Goal: Information Seeking & Learning: Check status

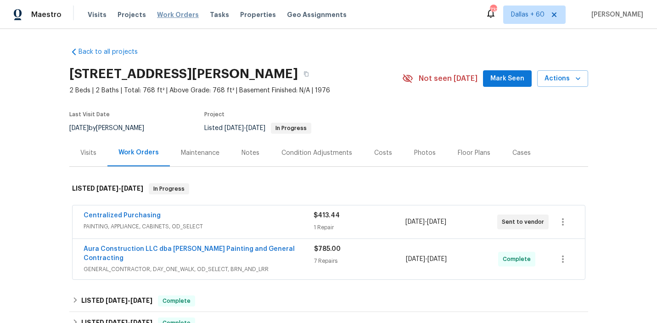
click at [167, 16] on span "Work Orders" at bounding box center [178, 14] width 42 height 9
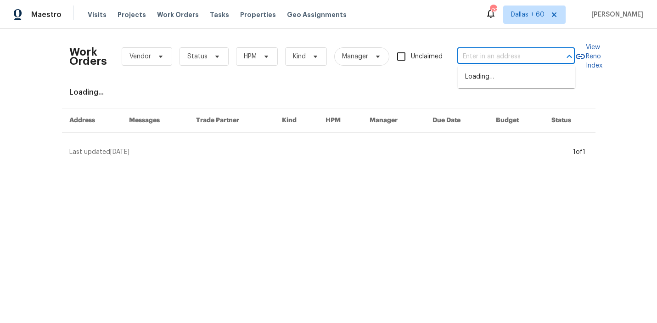
click at [536, 52] on input "text" at bounding box center [503, 57] width 92 height 14
paste input "[STREET_ADDRESS]"
type input "[STREET_ADDRESS]"
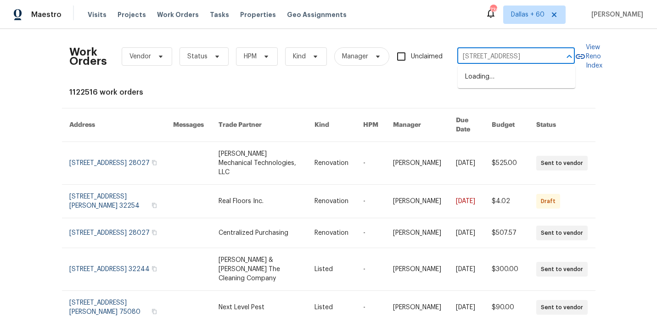
scroll to position [0, 17]
click at [526, 78] on li "[STREET_ADDRESS]" at bounding box center [517, 76] width 118 height 15
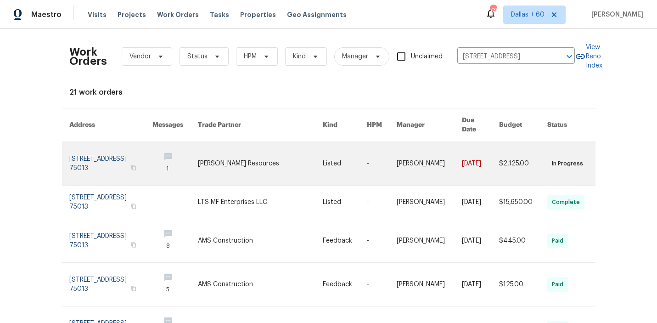
click at [178, 153] on link at bounding box center [174, 163] width 45 height 43
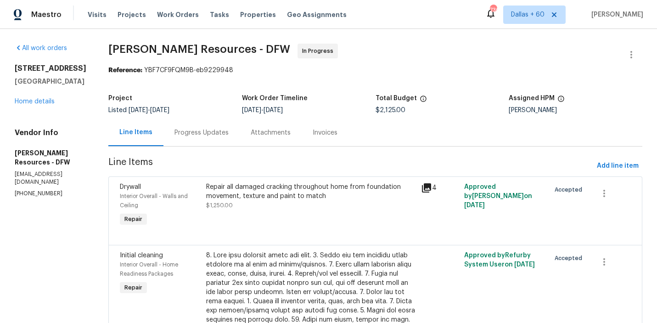
click at [31, 105] on div "[STREET_ADDRESS][PERSON_NAME] Home details" at bounding box center [51, 85] width 72 height 42
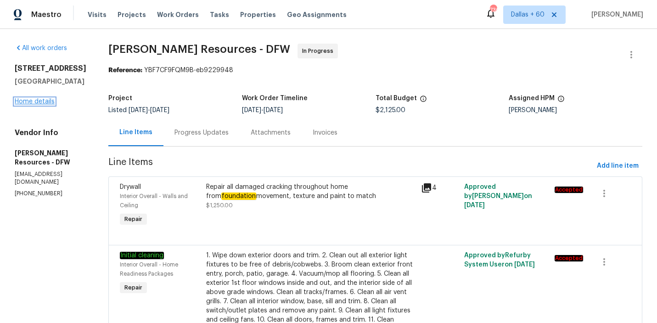
click at [31, 102] on link "Home details" at bounding box center [35, 101] width 40 height 6
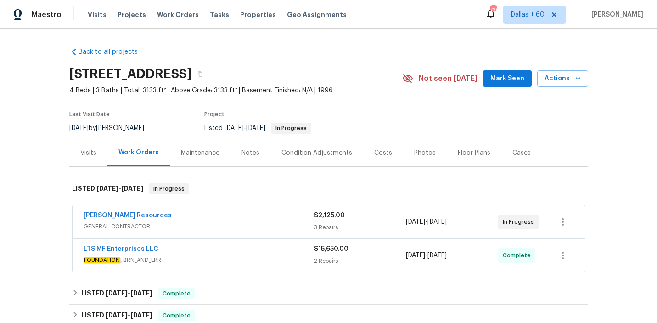
click at [229, 248] on div "LTS MF Enterprises LLC" at bounding box center [199, 249] width 231 height 11
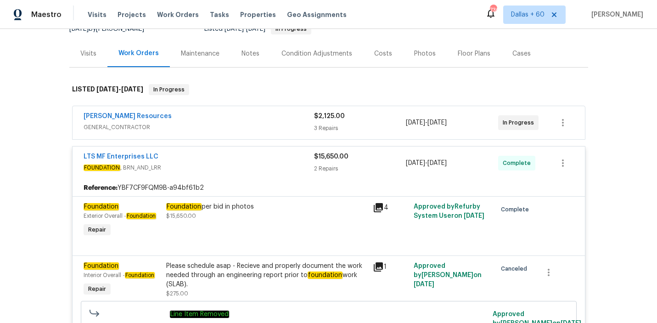
scroll to position [87, 0]
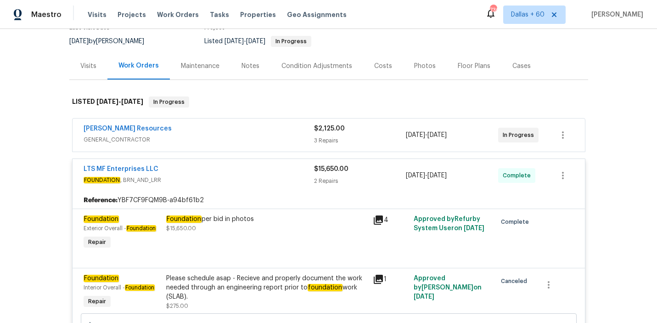
click at [217, 132] on div "[PERSON_NAME] Resources" at bounding box center [199, 129] width 231 height 11
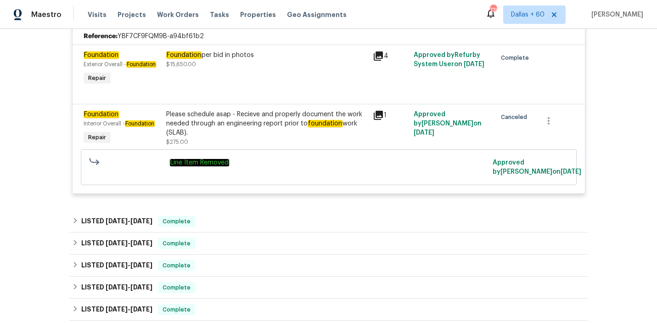
scroll to position [684, 0]
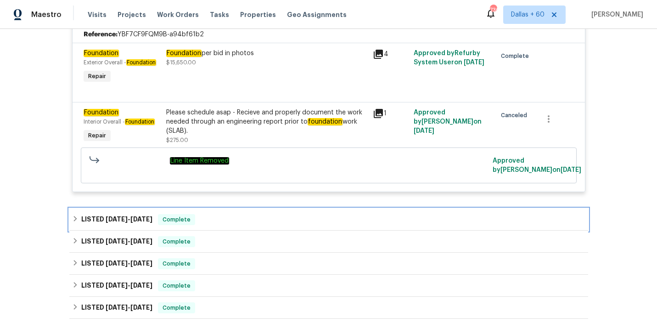
click at [223, 211] on div "LISTED [DATE] - [DATE] Complete" at bounding box center [328, 220] width 519 height 22
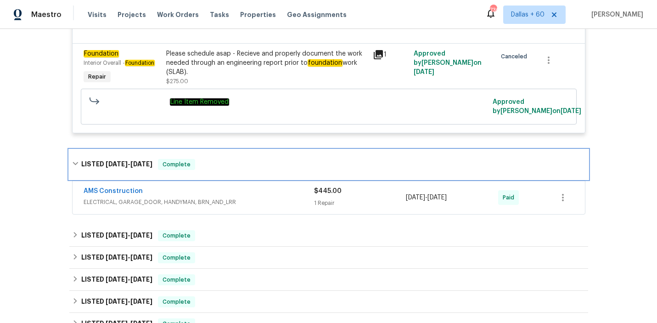
scroll to position [755, 0]
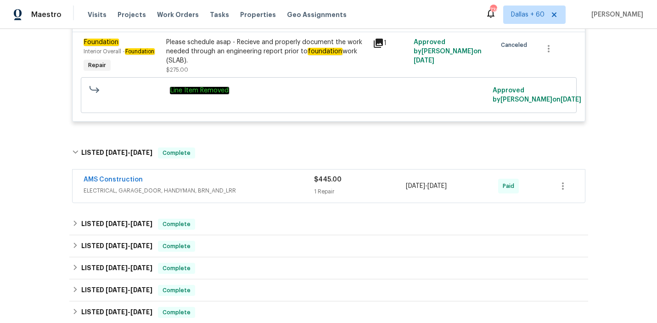
click at [250, 184] on div "AMS Construction" at bounding box center [199, 180] width 231 height 11
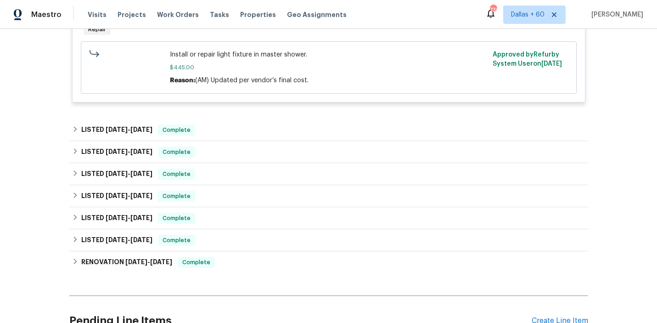
scroll to position [985, 0]
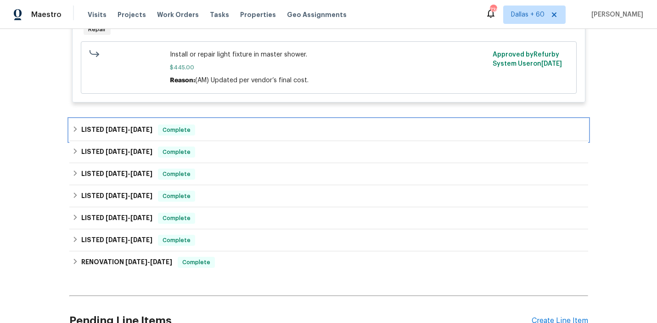
click at [230, 131] on div "LISTED [DATE] - [DATE] Complete" at bounding box center [329, 129] width 514 height 11
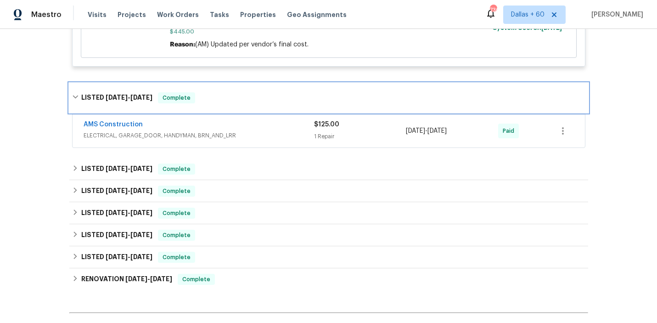
scroll to position [1028, 0]
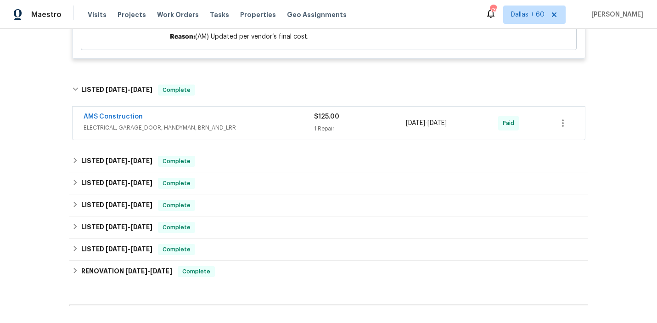
click at [251, 122] on div "AMS Construction" at bounding box center [199, 117] width 231 height 11
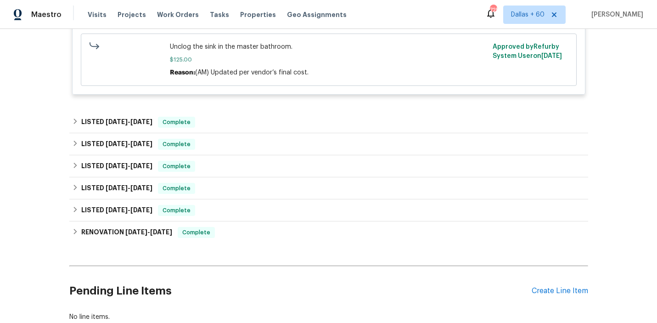
scroll to position [1219, 0]
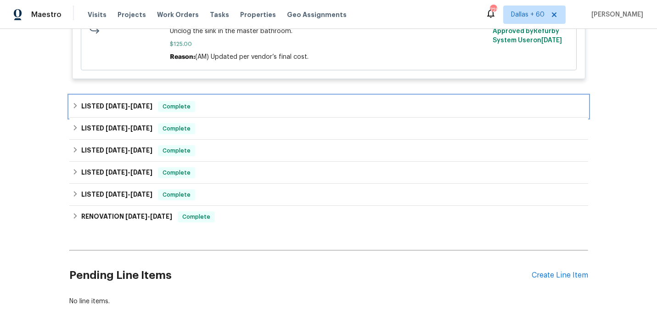
click at [260, 110] on div "LISTED [DATE] - [DATE] Complete" at bounding box center [329, 106] width 514 height 11
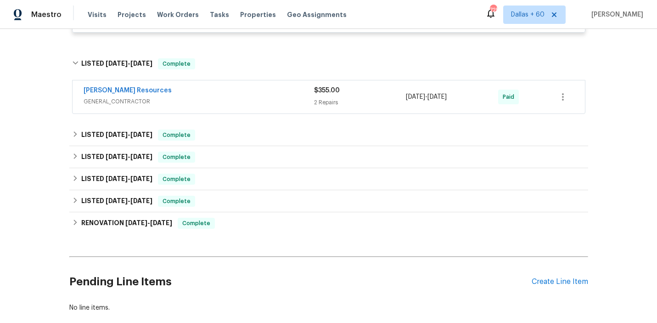
click at [258, 97] on div "[PERSON_NAME] Resources" at bounding box center [199, 91] width 231 height 11
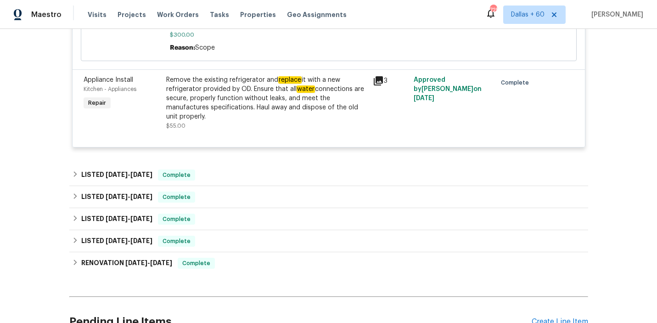
scroll to position [1723, 0]
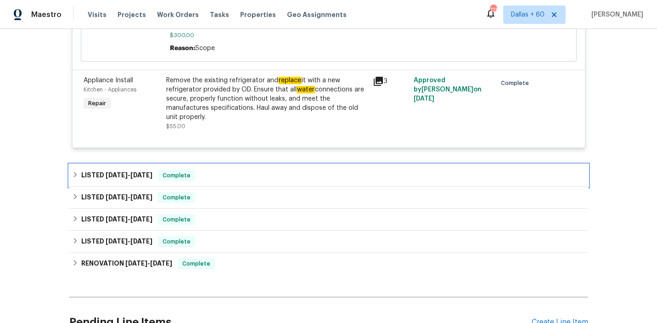
click at [262, 175] on div "LISTED [DATE] - [DATE] Complete" at bounding box center [329, 175] width 514 height 11
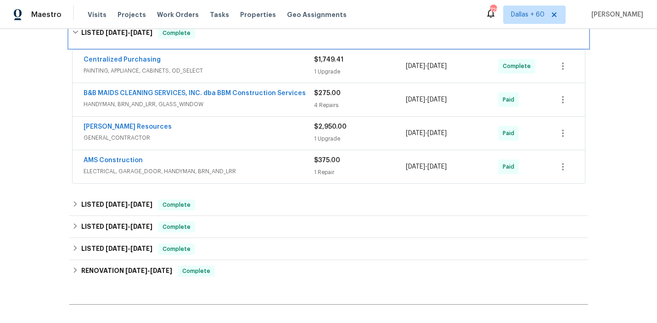
scroll to position [1869, 0]
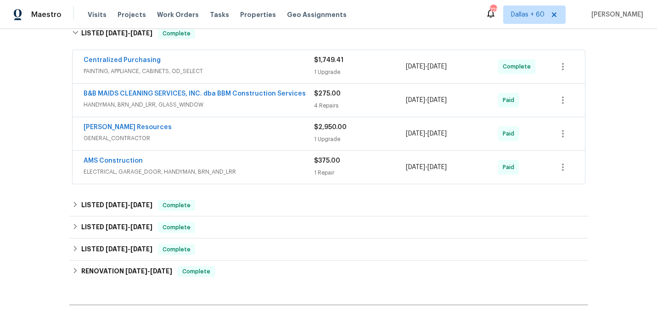
click at [286, 167] on div "AMS Construction" at bounding box center [199, 161] width 231 height 11
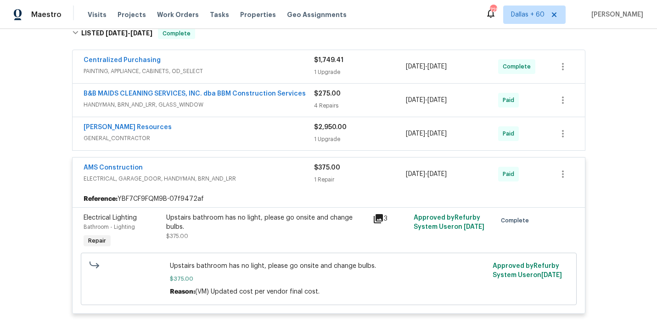
click at [254, 132] on div "[PERSON_NAME] Resources" at bounding box center [199, 128] width 231 height 11
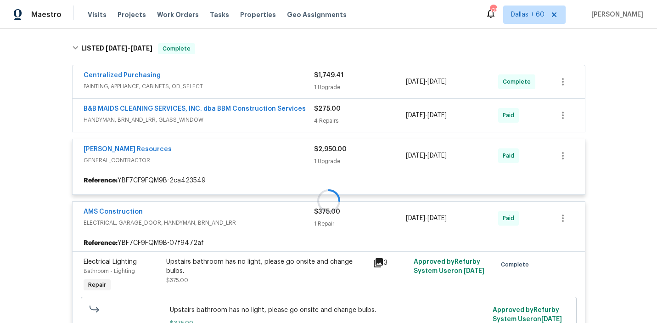
scroll to position [1851, 0]
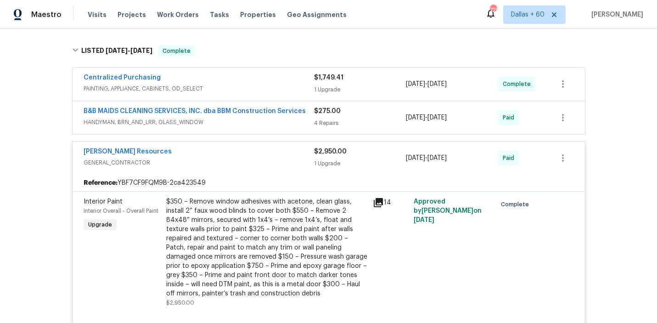
click at [256, 124] on span "HANDYMAN, BRN_AND_LRR, GLASS_WINDOW" at bounding box center [199, 122] width 231 height 9
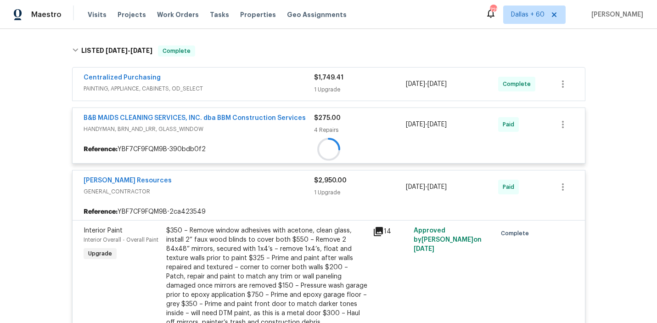
scroll to position [1812, 0]
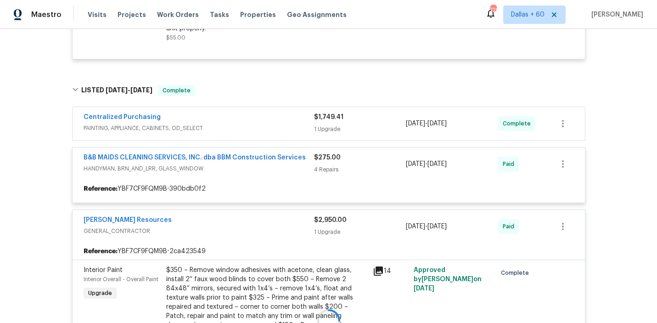
click at [256, 127] on div at bounding box center [328, 320] width 519 height 489
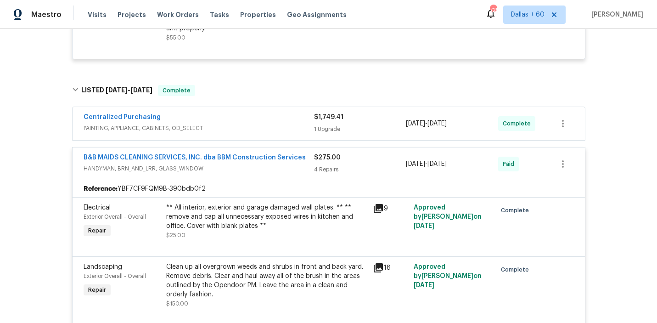
click at [255, 130] on span "PAINTING, APPLIANCE, CABINETS, OD_SELECT" at bounding box center [199, 128] width 231 height 9
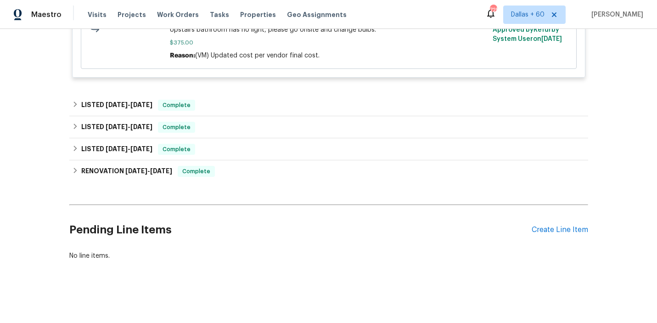
scroll to position [2635, 0]
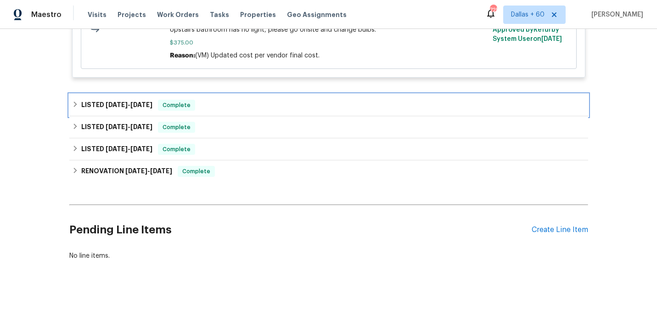
click at [252, 98] on div "LISTED [DATE] - [DATE] Complete" at bounding box center [328, 105] width 519 height 22
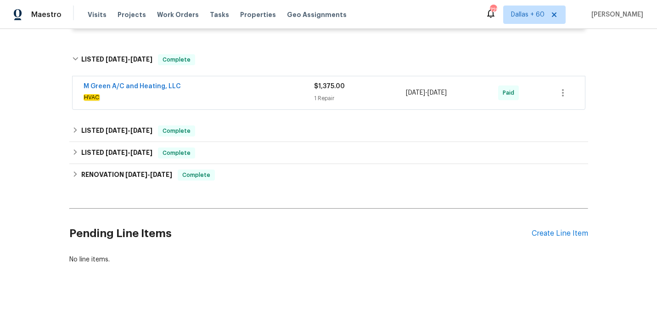
click at [252, 98] on span "HVAC" at bounding box center [199, 97] width 231 height 9
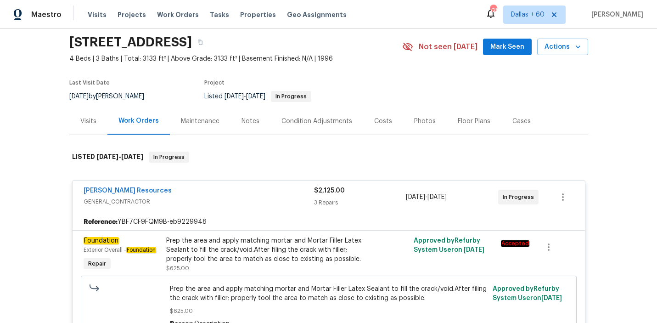
scroll to position [0, 0]
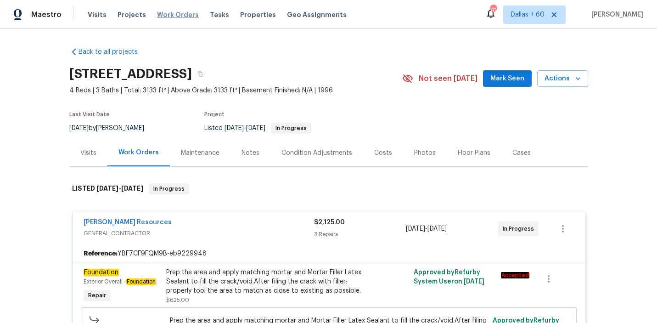
click at [175, 16] on span "Work Orders" at bounding box center [178, 14] width 42 height 9
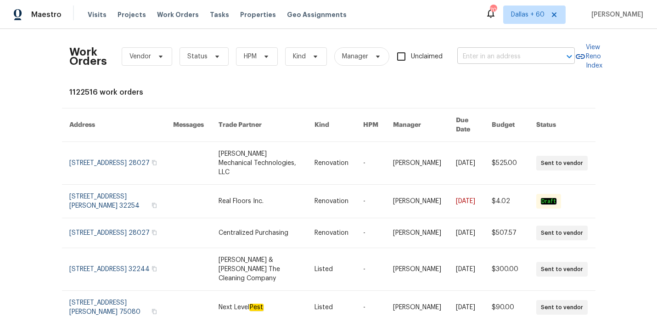
click at [480, 58] on input "text" at bounding box center [503, 57] width 92 height 14
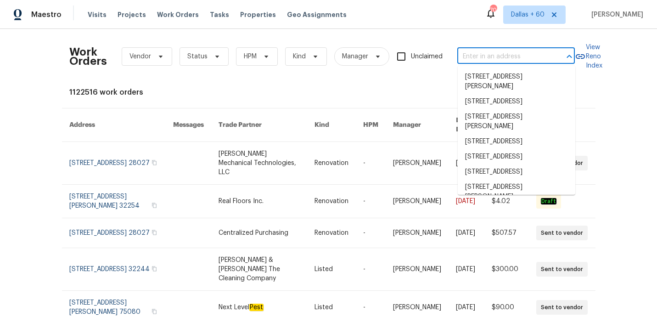
paste input "[STREET_ADDRESS][PERSON_NAME][PERSON_NAME]"
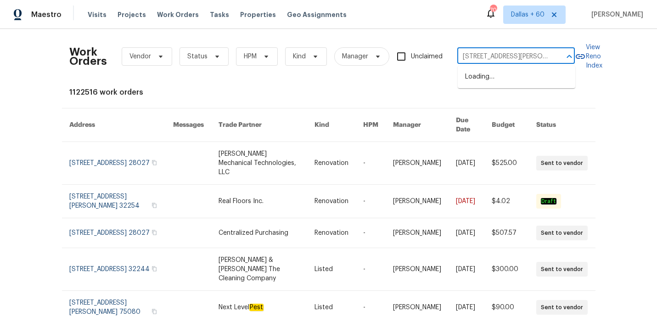
scroll to position [0, 28]
type input "[STREET_ADDRESS][PERSON_NAME][PERSON_NAME]"
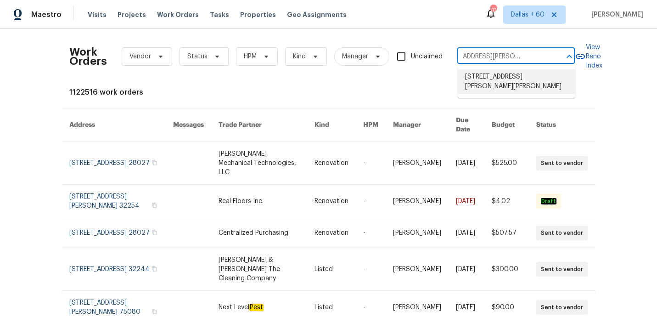
click at [496, 83] on li "[STREET_ADDRESS][PERSON_NAME][PERSON_NAME]" at bounding box center [517, 81] width 118 height 25
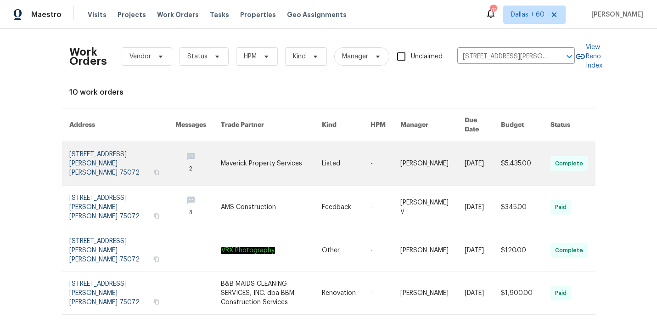
click at [277, 158] on link at bounding box center [271, 163] width 101 height 43
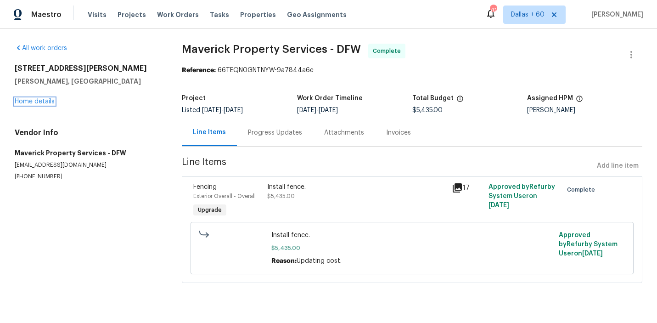
click at [38, 102] on link "Home details" at bounding box center [35, 101] width 40 height 6
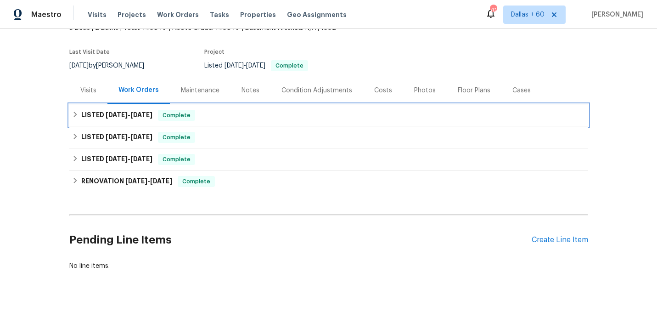
click at [248, 110] on div "LISTED [DATE] - [DATE] Complete" at bounding box center [329, 115] width 514 height 11
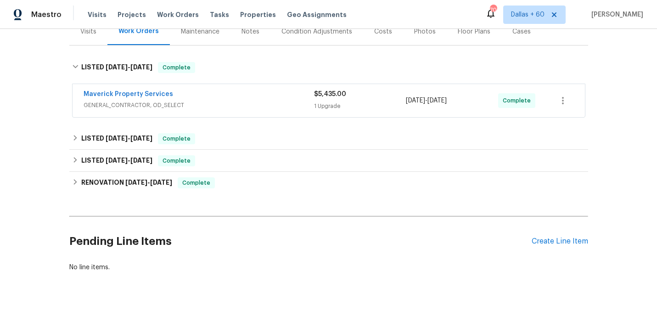
click at [247, 90] on div "Maverick Property Services" at bounding box center [199, 95] width 231 height 11
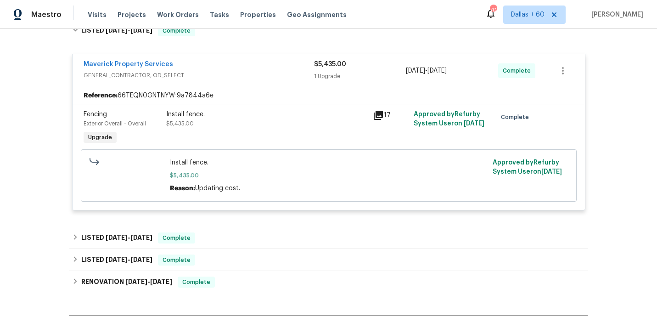
scroll to position [227, 0]
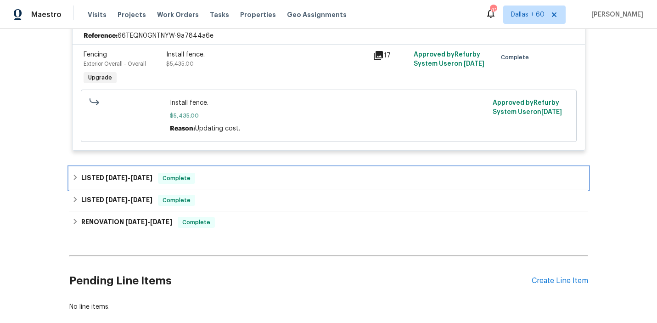
click at [251, 173] on div "LISTED [DATE] - [DATE] Complete" at bounding box center [329, 178] width 514 height 11
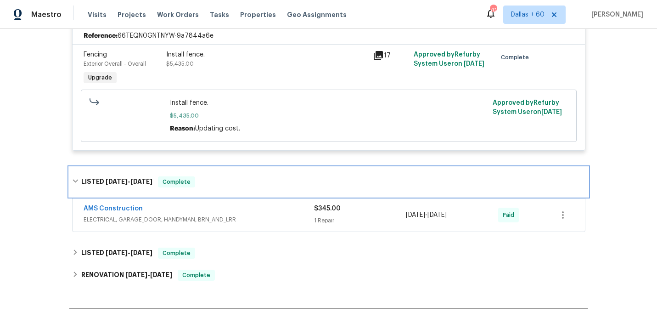
scroll to position [269, 0]
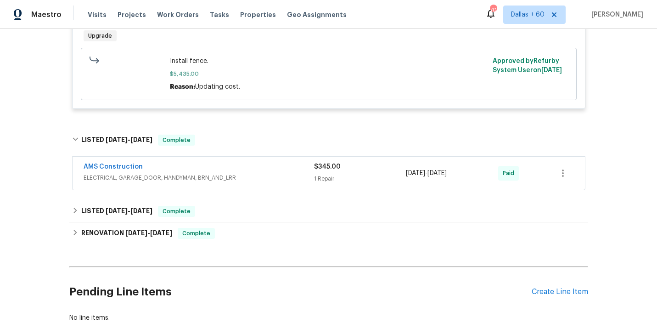
click at [264, 173] on span "ELECTRICAL, GARAGE_DOOR, HANDYMAN, BRN_AND_LRR" at bounding box center [199, 177] width 231 height 9
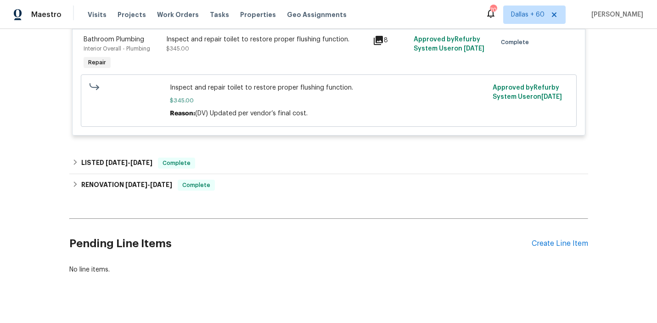
scroll to position [455, 0]
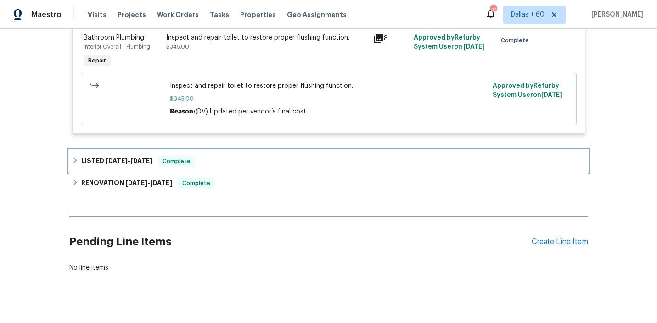
click at [243, 156] on div "LISTED [DATE] - [DATE] Complete" at bounding box center [329, 161] width 514 height 11
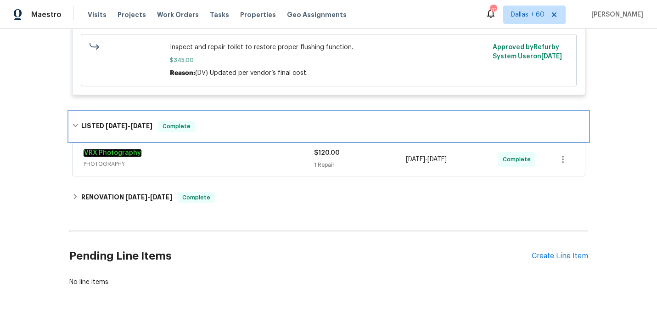
scroll to position [498, 0]
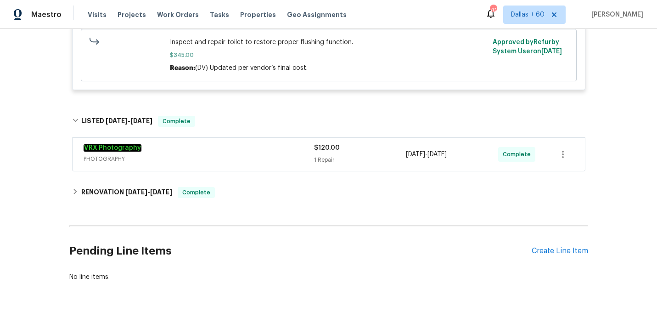
click at [243, 154] on span "PHOTOGRAPHY" at bounding box center [199, 158] width 231 height 9
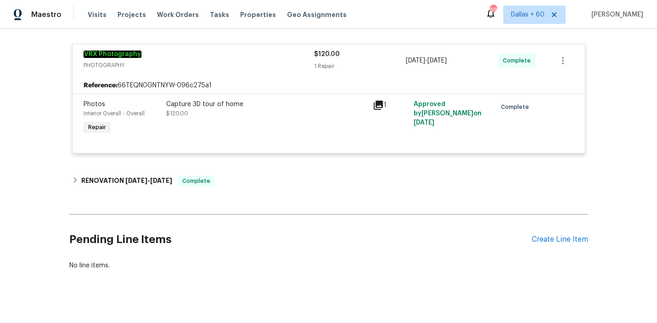
scroll to position [0, 0]
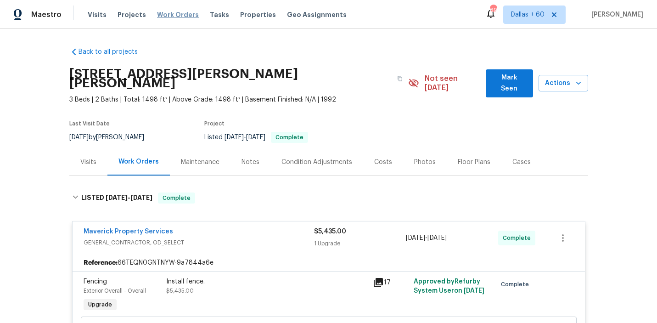
click at [173, 16] on span "Work Orders" at bounding box center [178, 14] width 42 height 9
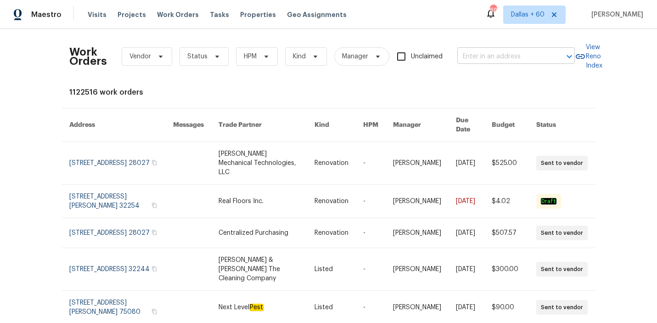
click at [486, 61] on input "text" at bounding box center [503, 57] width 92 height 14
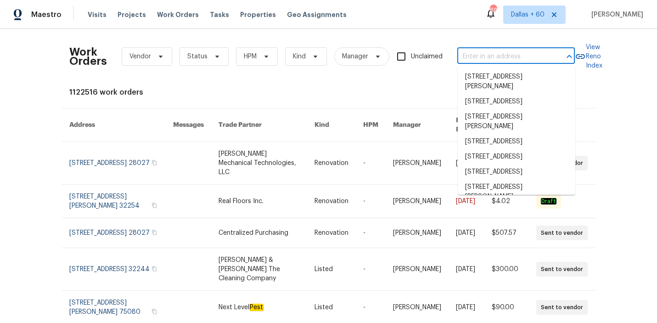
paste input "[STREET_ADDRESS]"
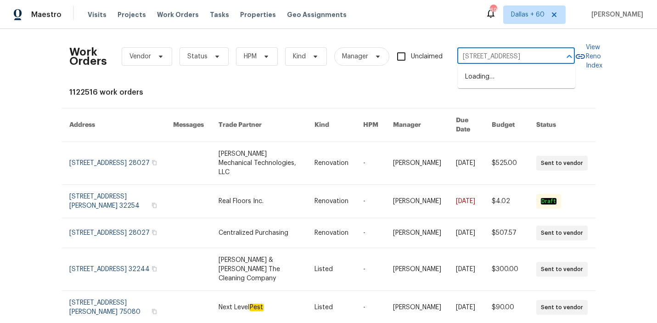
scroll to position [0, 22]
type input "[STREET_ADDRESS]"
click at [493, 75] on li "[STREET_ADDRESS]" at bounding box center [517, 76] width 118 height 15
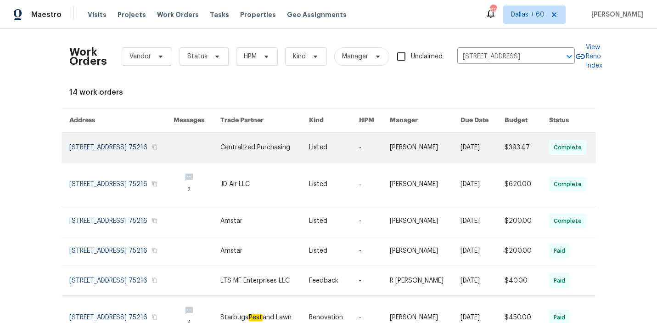
click at [263, 148] on link at bounding box center [264, 147] width 89 height 29
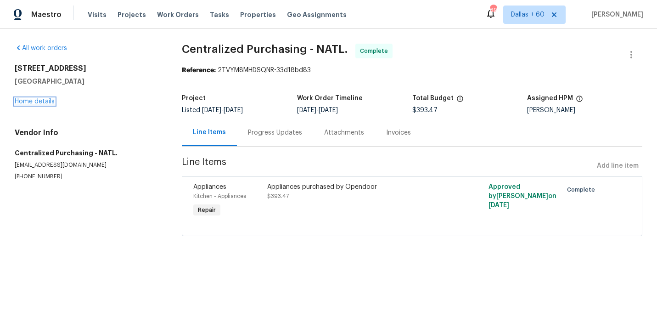
click at [44, 104] on link "Home details" at bounding box center [35, 101] width 40 height 6
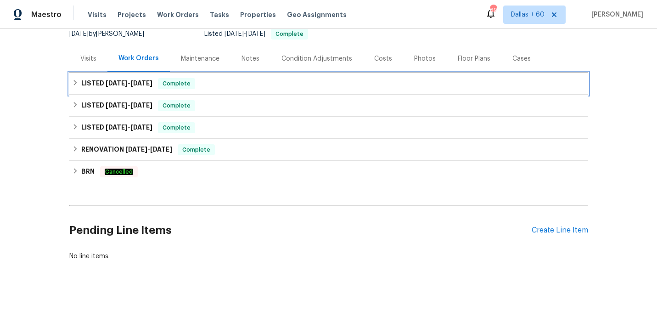
click at [276, 85] on div "LISTED [DATE] - [DATE] Complete" at bounding box center [329, 83] width 514 height 11
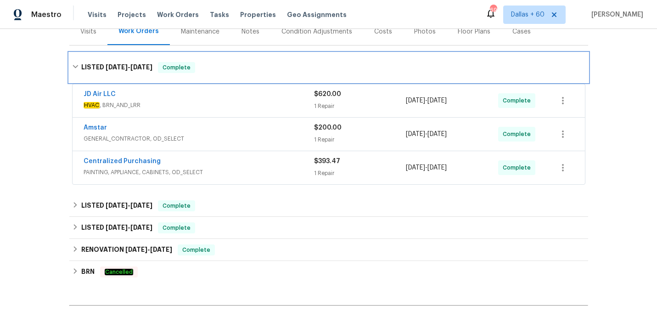
scroll to position [126, 0]
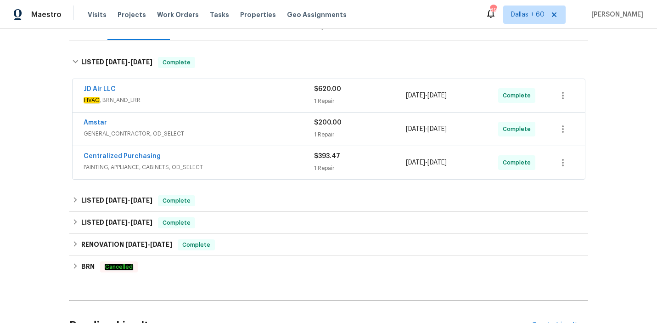
click at [250, 165] on span "PAINTING, APPLIANCE, CABINETS, OD_SELECT" at bounding box center [199, 167] width 231 height 9
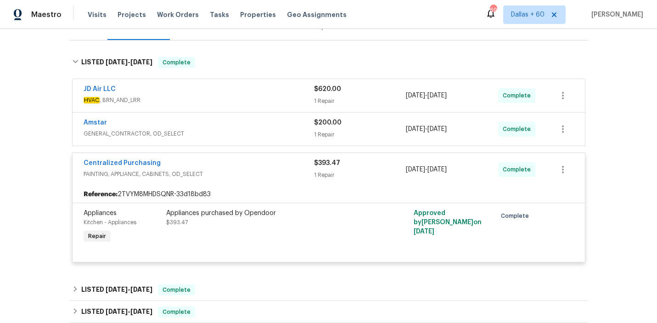
click at [245, 123] on div "Amstar" at bounding box center [199, 123] width 231 height 11
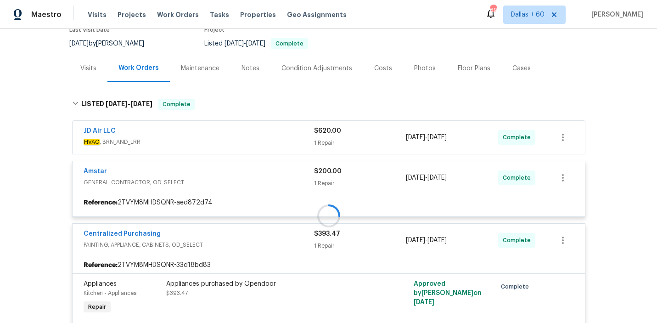
scroll to position [86, 0]
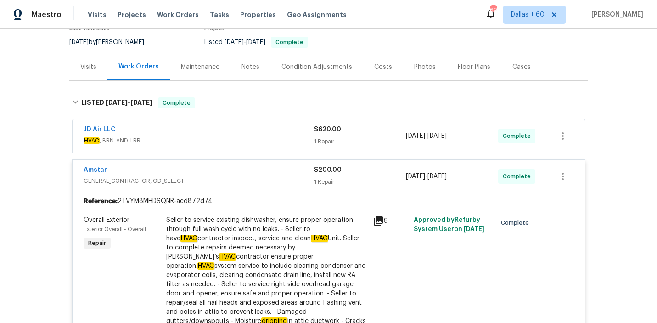
click at [245, 134] on div "JD Air LLC" at bounding box center [199, 130] width 231 height 11
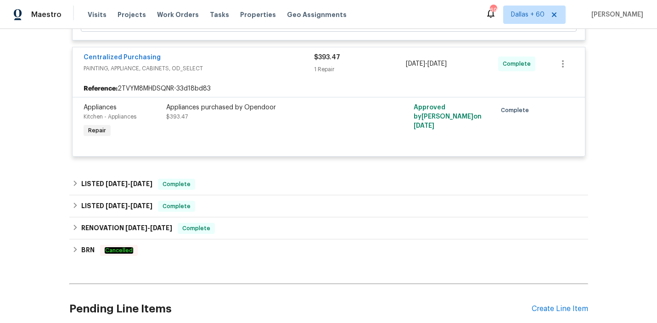
scroll to position [854, 0]
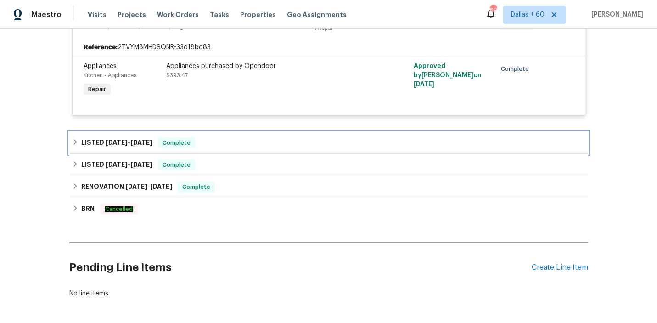
click at [234, 137] on div "LISTED [DATE] - [DATE] Complete" at bounding box center [329, 142] width 514 height 11
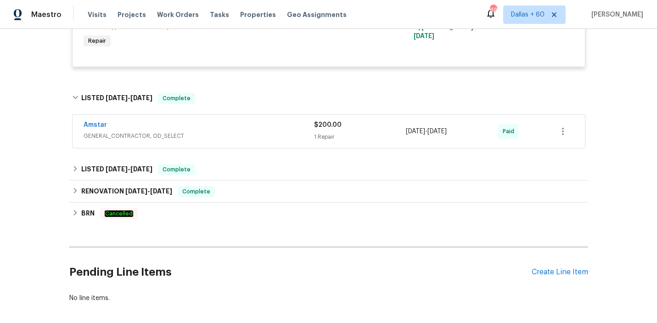
click at [243, 120] on div "Amstar" at bounding box center [199, 125] width 231 height 11
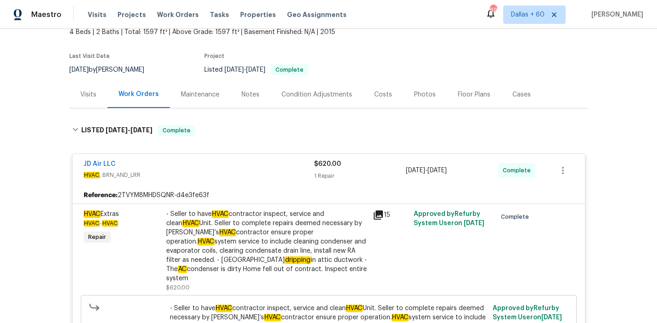
scroll to position [0, 0]
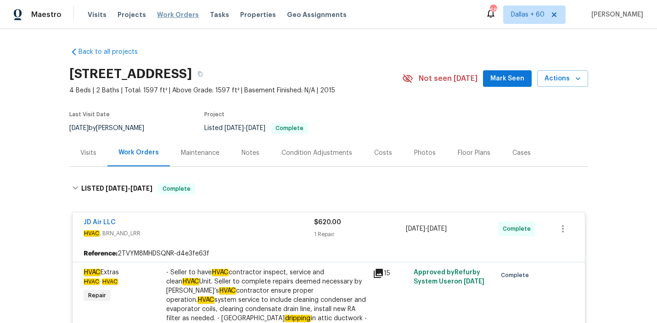
click at [171, 17] on span "Work Orders" at bounding box center [178, 14] width 42 height 9
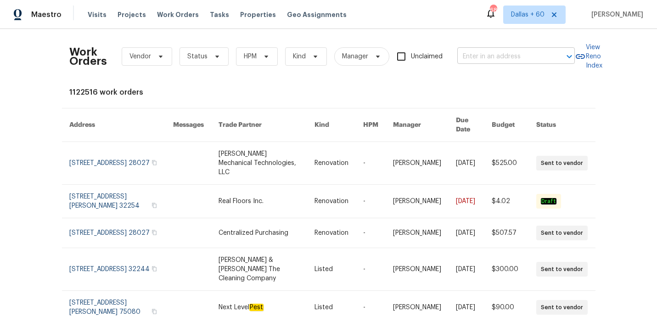
click at [485, 54] on input "text" at bounding box center [503, 57] width 92 height 14
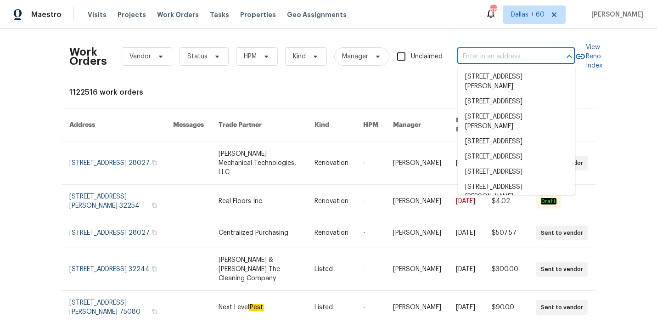
paste input "[STREET_ADDRESS]"
type input "[STREET_ADDRESS]"
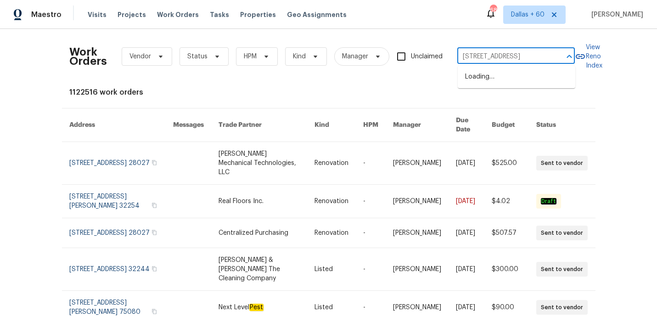
scroll to position [0, 7]
click at [495, 73] on li "[STREET_ADDRESS]" at bounding box center [517, 76] width 118 height 15
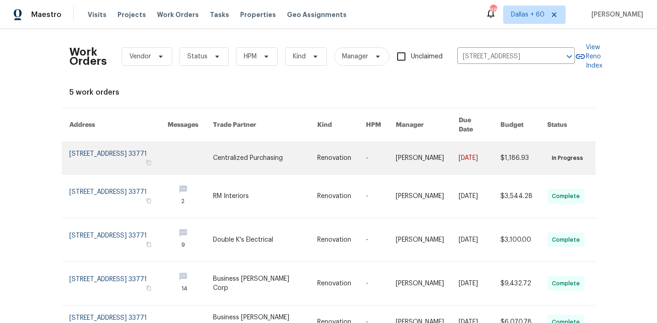
click at [307, 150] on link at bounding box center [265, 158] width 104 height 32
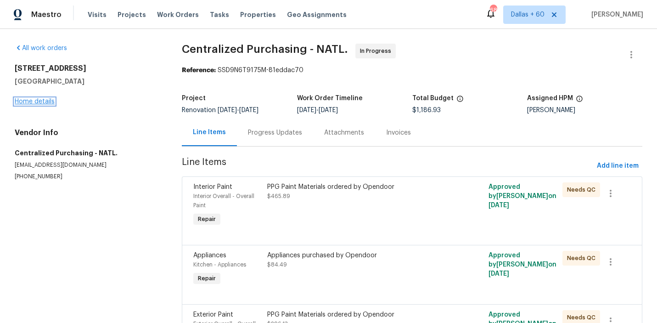
click at [36, 100] on link "Home details" at bounding box center [35, 101] width 40 height 6
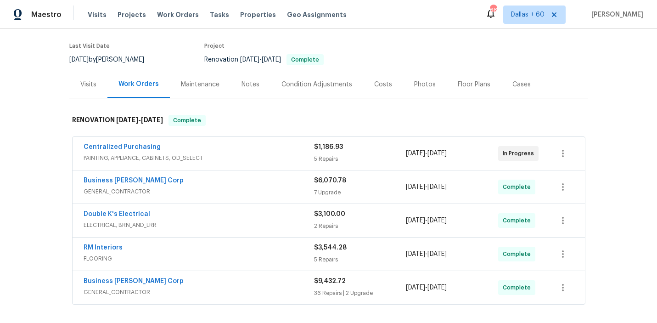
click at [265, 147] on div "Centralized Purchasing" at bounding box center [199, 147] width 231 height 11
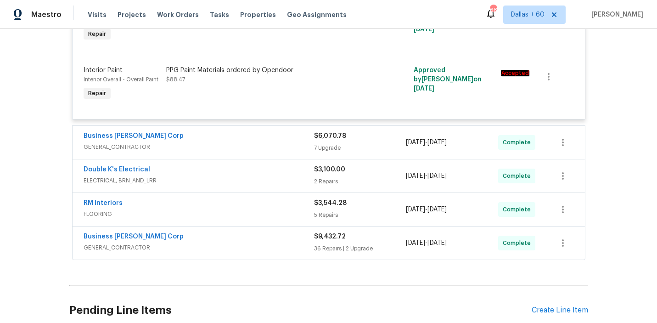
click at [265, 147] on span "GENERAL_CONTRACTOR" at bounding box center [199, 146] width 231 height 9
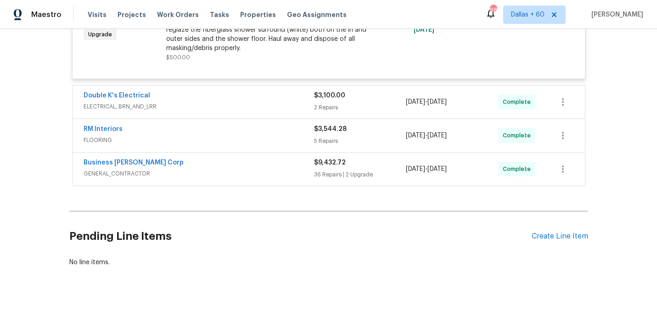
scroll to position [1061, 0]
click at [200, 172] on span "GENERAL_CONTRACTOR" at bounding box center [199, 173] width 231 height 9
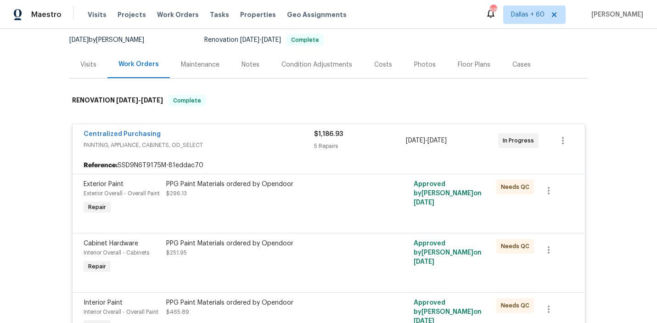
scroll to position [0, 0]
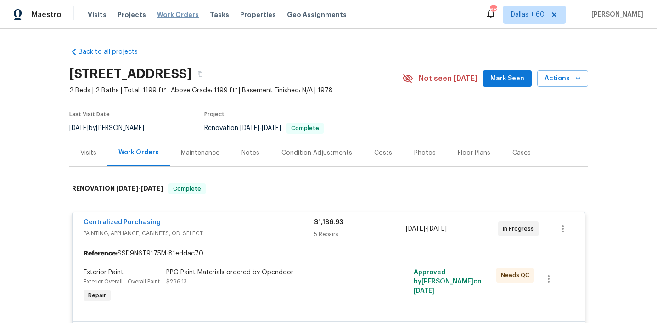
click at [165, 13] on span "Work Orders" at bounding box center [178, 14] width 42 height 9
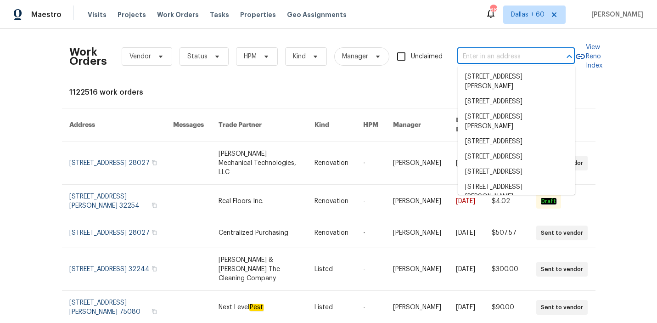
click at [484, 59] on input "text" at bounding box center [503, 57] width 92 height 14
paste input "[STREET_ADDRESS][PERSON_NAME]"
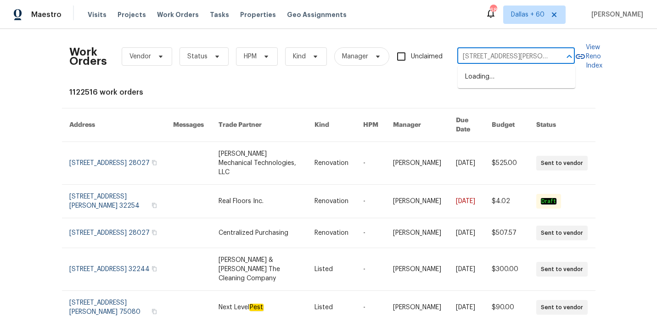
scroll to position [0, 18]
type input "[STREET_ADDRESS][PERSON_NAME]"
click at [490, 79] on li "[STREET_ADDRESS][PERSON_NAME]" at bounding box center [517, 81] width 118 height 25
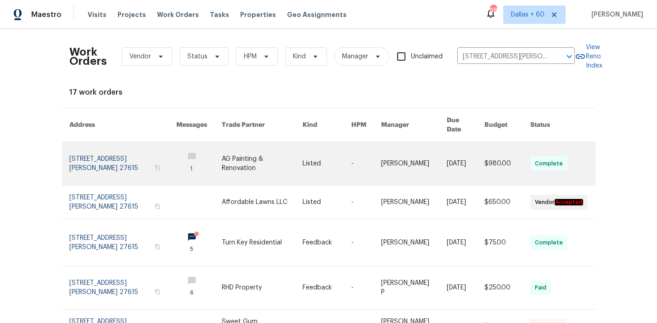
click at [316, 151] on link at bounding box center [327, 163] width 49 height 43
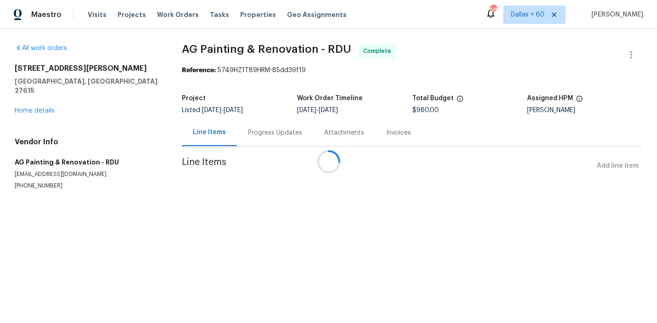
click at [30, 98] on div at bounding box center [328, 161] width 657 height 323
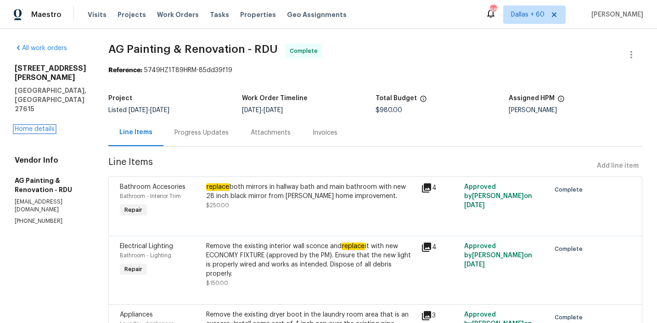
click at [30, 126] on link "Home details" at bounding box center [35, 129] width 40 height 6
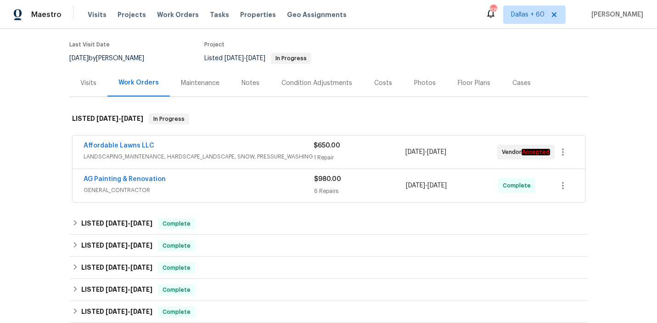
scroll to position [70, 0]
click at [244, 148] on div "Affordable Lawns LLC" at bounding box center [199, 146] width 230 height 11
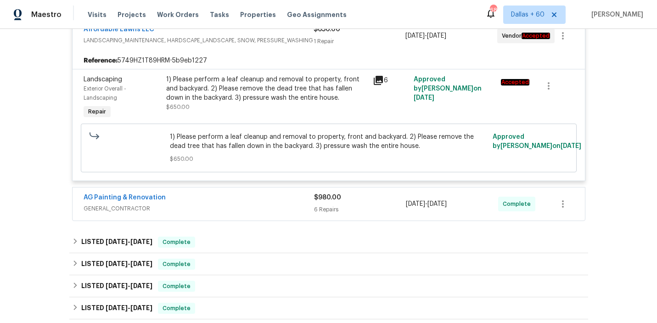
scroll to position [226, 0]
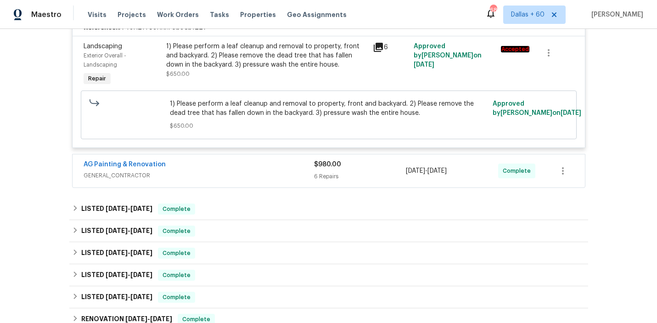
click at [248, 167] on div "AG Painting & Renovation" at bounding box center [199, 165] width 231 height 11
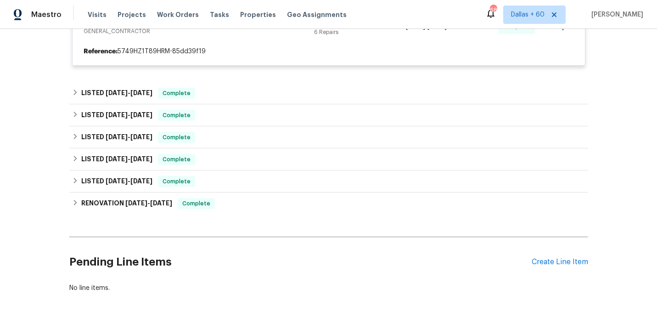
scroll to position [369, 0]
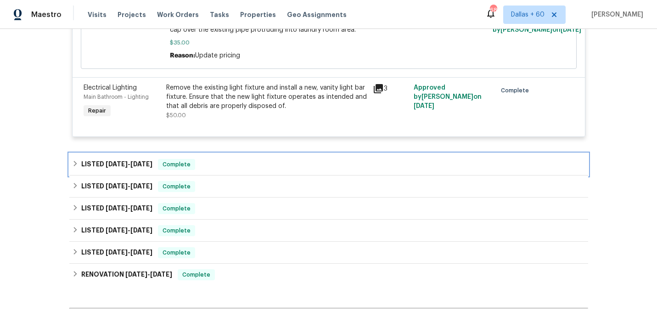
click at [248, 166] on div "LISTED [DATE] - [DATE] Complete" at bounding box center [329, 164] width 514 height 11
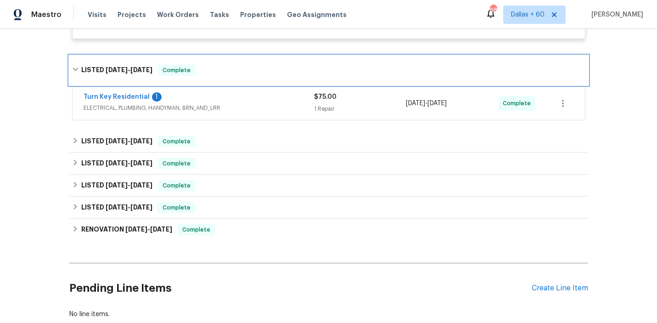
scroll to position [849, 0]
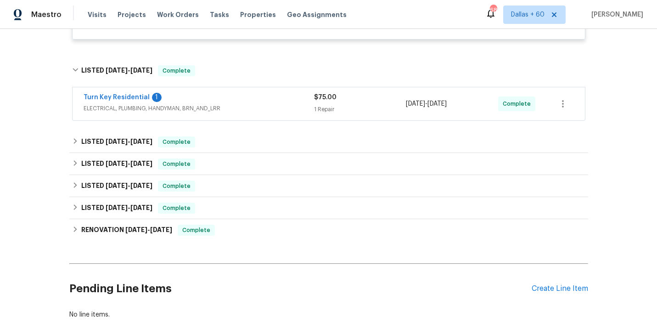
click at [265, 106] on span "ELECTRICAL, PLUMBING, HANDYMAN, BRN_AND_LRR" at bounding box center [199, 108] width 231 height 9
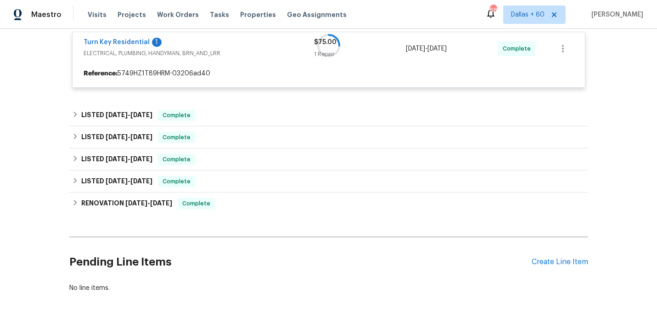
scroll to position [910, 0]
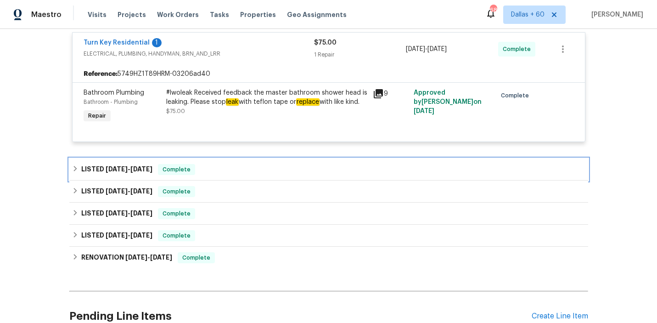
click at [258, 162] on div "LISTED [DATE] - [DATE] Complete" at bounding box center [328, 169] width 519 height 22
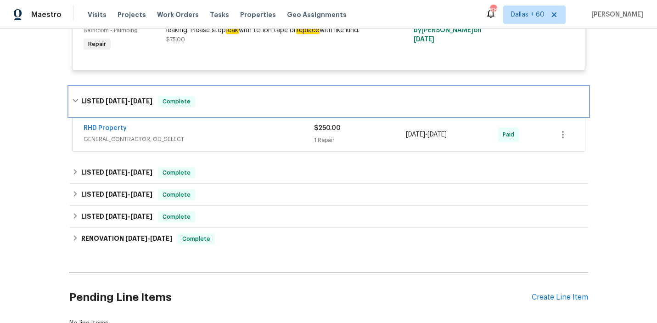
scroll to position [982, 0]
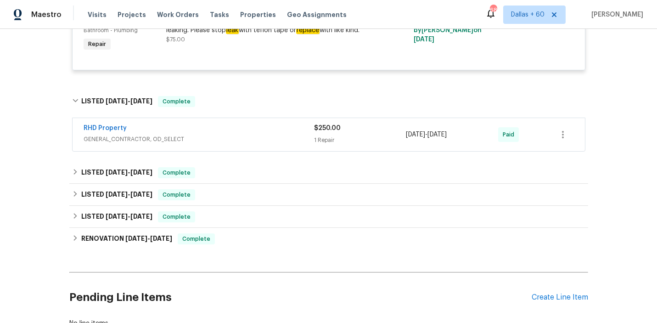
click at [254, 132] on div "RHD Property" at bounding box center [199, 129] width 231 height 11
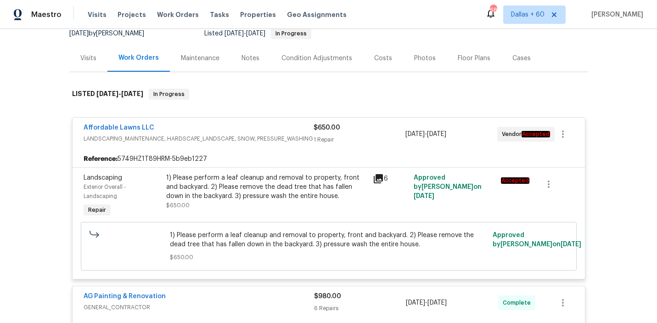
scroll to position [0, 0]
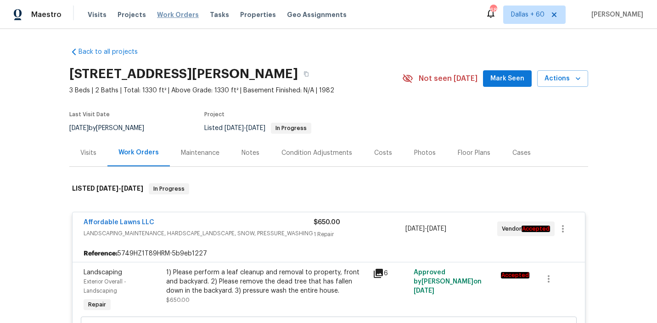
click at [167, 17] on span "Work Orders" at bounding box center [178, 14] width 42 height 9
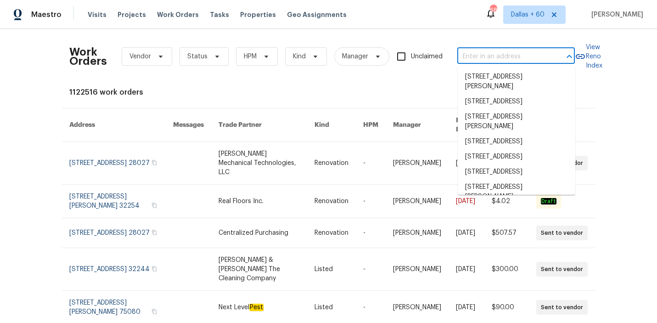
click at [480, 59] on input "text" at bounding box center [503, 57] width 92 height 14
paste input "[STREET_ADDRESS][PERSON_NAME]"
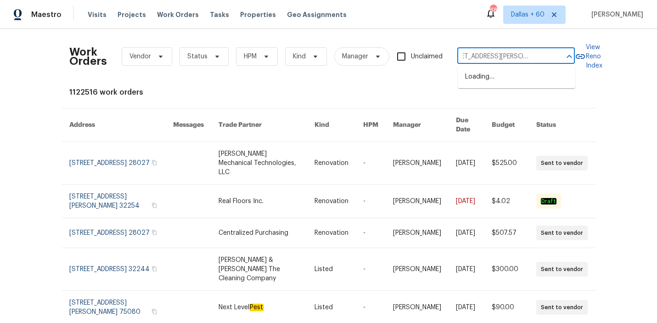
type input "[STREET_ADDRESS][PERSON_NAME]"
click at [482, 85] on li "[STREET_ADDRESS][PERSON_NAME]" at bounding box center [517, 81] width 118 height 25
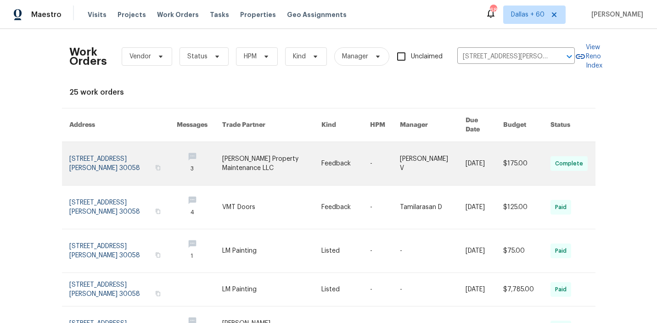
click at [272, 159] on link at bounding box center [271, 163] width 99 height 43
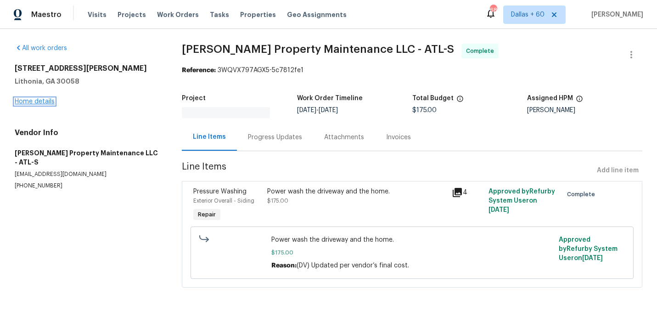
click at [35, 100] on link "Home details" at bounding box center [35, 101] width 40 height 6
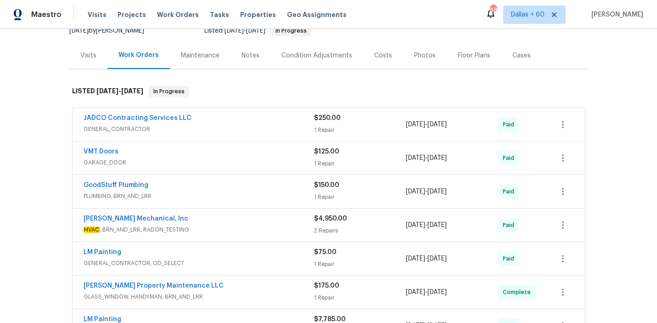
scroll to position [99, 0]
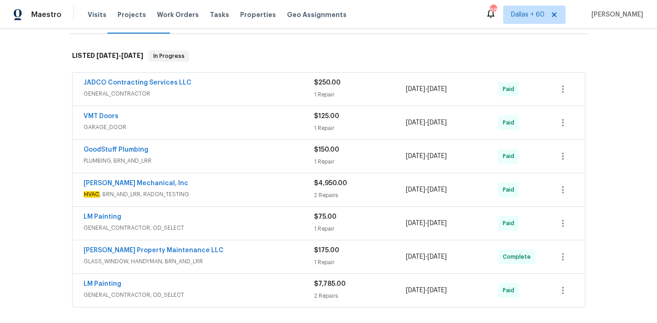
click at [274, 121] on div "VMT Doors" at bounding box center [199, 117] width 231 height 11
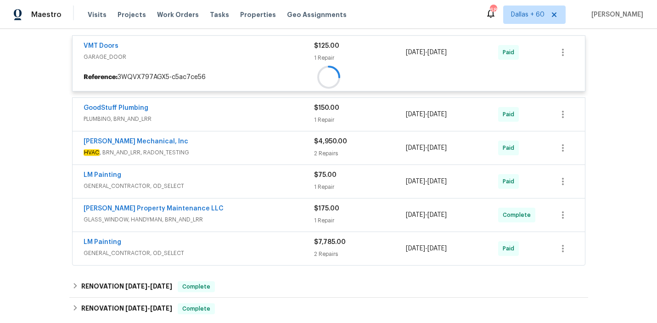
scroll to position [213, 0]
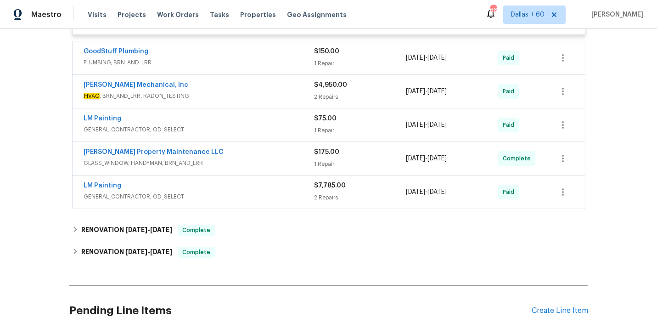
click at [274, 121] on div "LM Painting" at bounding box center [199, 119] width 231 height 11
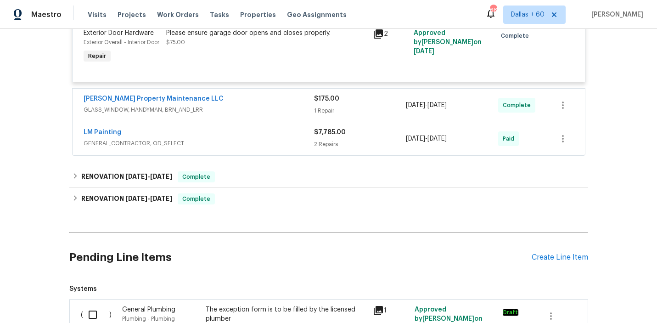
scroll to position [529, 0]
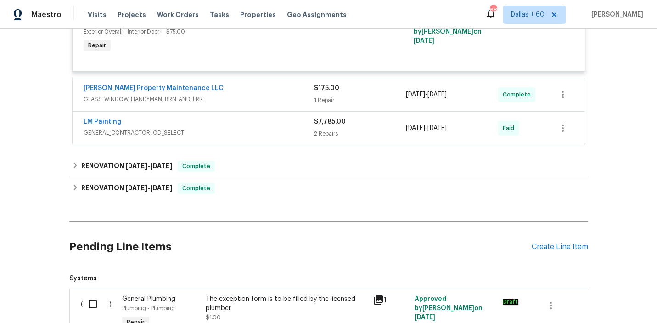
click at [251, 104] on span "GLASS_WINDOW, HANDYMAN, BRN_AND_LRR" at bounding box center [199, 99] width 231 height 9
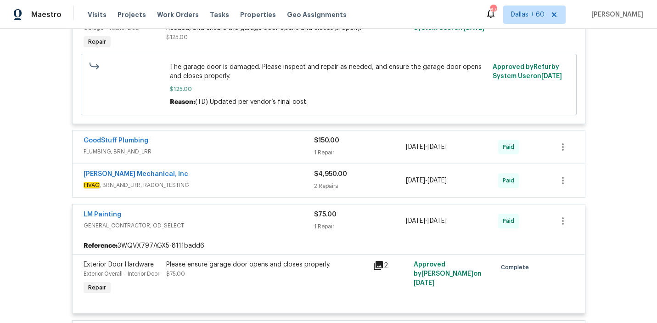
scroll to position [0, 0]
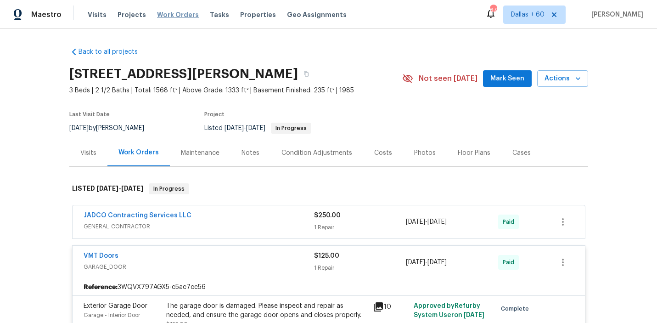
click at [167, 13] on span "Work Orders" at bounding box center [178, 14] width 42 height 9
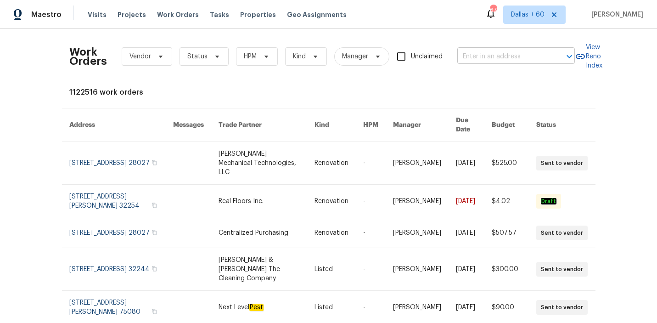
click at [500, 58] on input "text" at bounding box center [503, 57] width 92 height 14
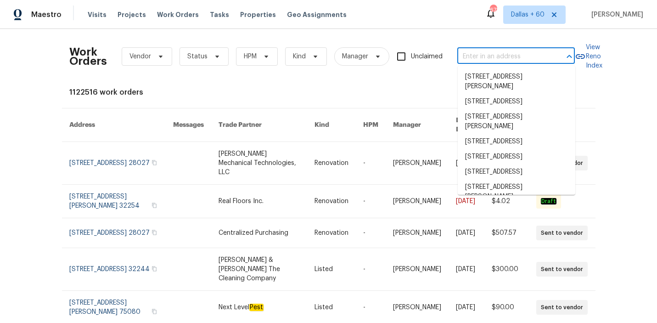
paste input "[STREET_ADDRESS]"
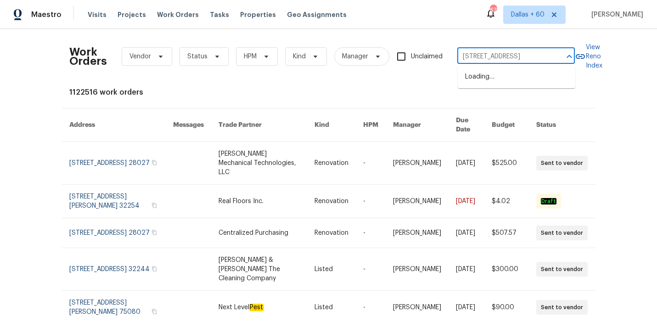
scroll to position [0, 34]
type input "[STREET_ADDRESS]"
click at [506, 78] on li "[STREET_ADDRESS]" at bounding box center [517, 76] width 118 height 15
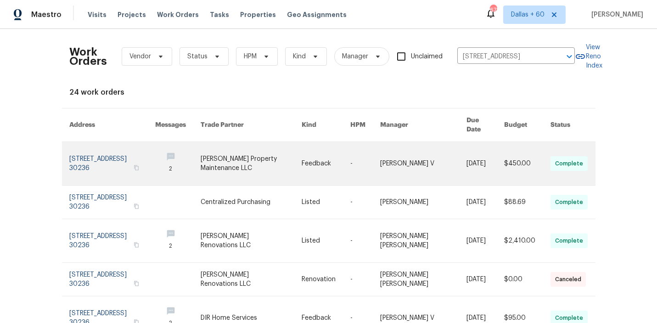
click at [198, 163] on link at bounding box center [177, 163] width 45 height 43
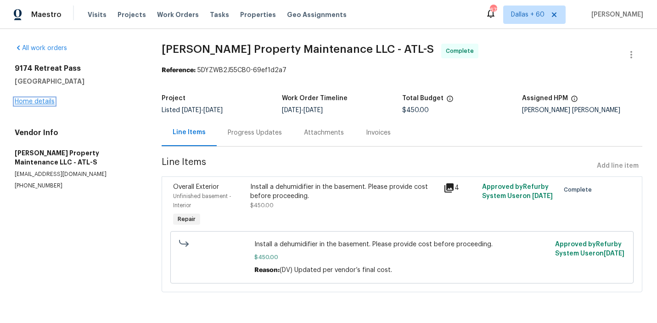
click at [30, 102] on link "Home details" at bounding box center [35, 101] width 40 height 6
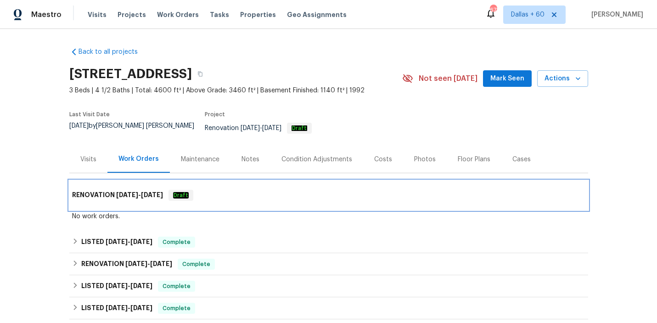
click at [254, 198] on div "RENOVATION [DATE] - [DATE] Draft" at bounding box center [328, 195] width 519 height 29
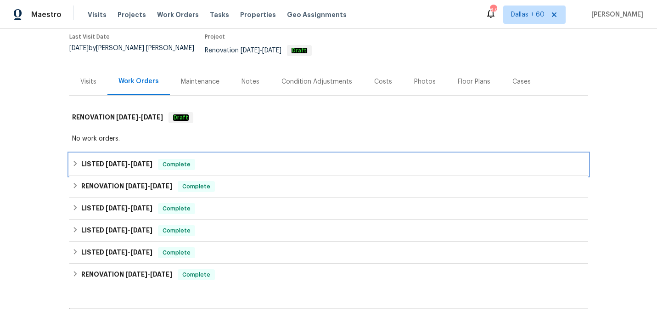
click at [258, 164] on div "LISTED [DATE] - [DATE] Complete" at bounding box center [328, 164] width 519 height 22
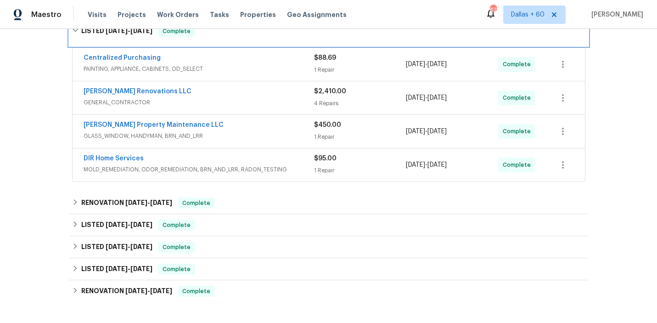
scroll to position [214, 0]
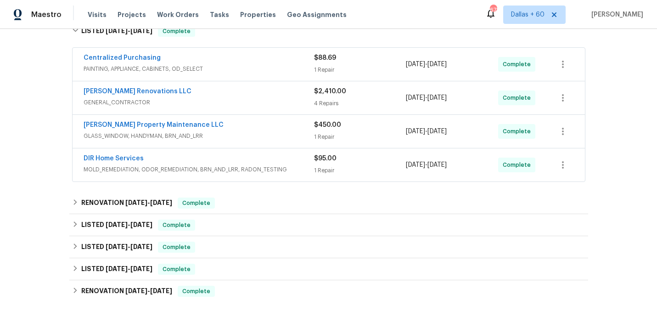
click at [296, 158] on div "DIR Home Services" at bounding box center [199, 159] width 231 height 11
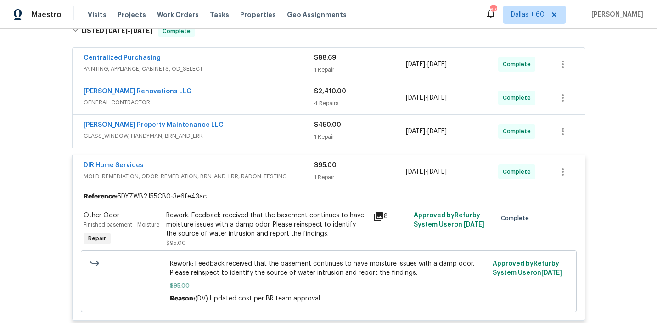
click at [259, 124] on div "[PERSON_NAME] Property Maintenance LLC" at bounding box center [199, 125] width 231 height 11
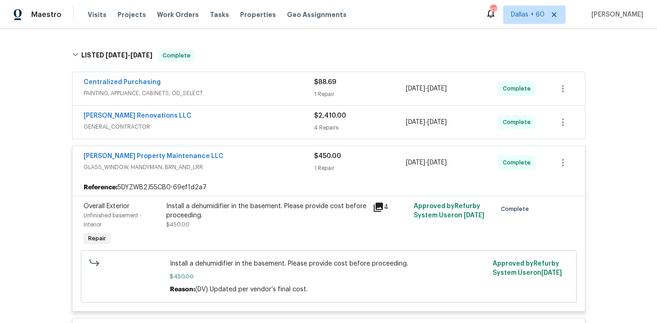
scroll to position [191, 0]
click at [259, 113] on div "[PERSON_NAME] Renovations LLC" at bounding box center [199, 116] width 231 height 11
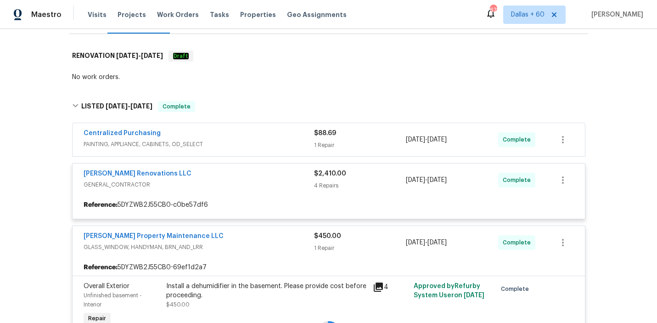
scroll to position [140, 0]
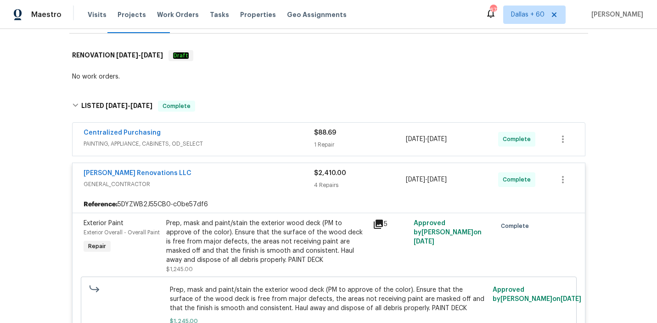
click at [261, 128] on div "Centralized Purchasing" at bounding box center [199, 133] width 231 height 11
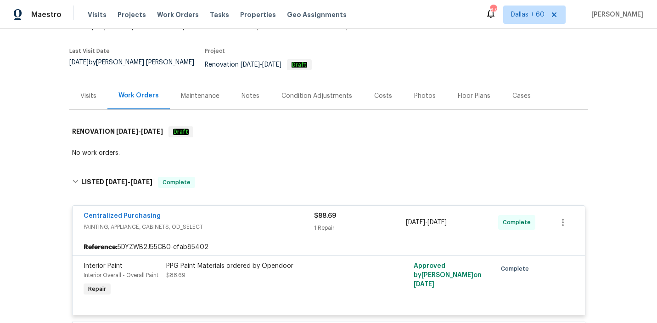
scroll to position [0, 0]
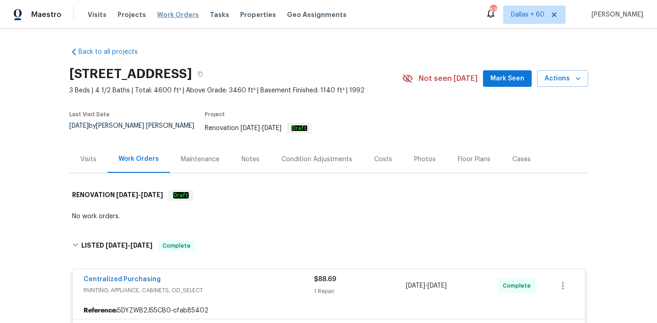
click at [170, 14] on span "Work Orders" at bounding box center [178, 14] width 42 height 9
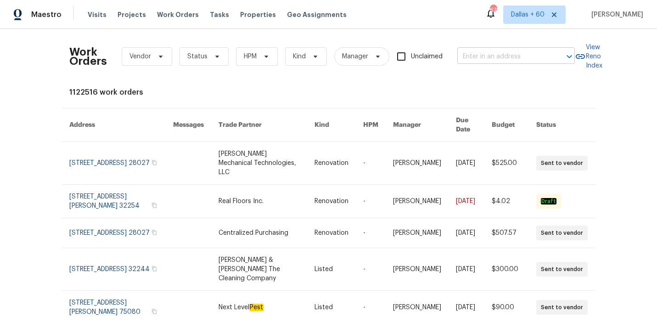
click at [480, 61] on input "text" at bounding box center [503, 57] width 92 height 14
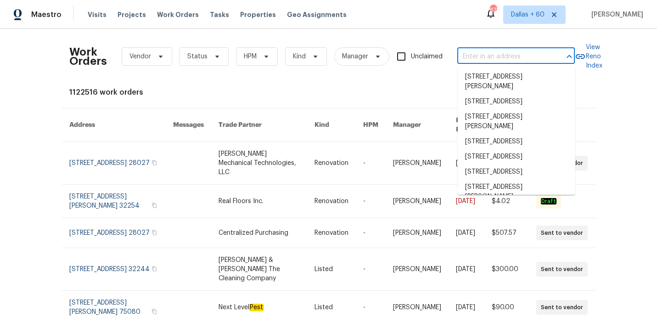
paste input "[STREET_ADDRESS]"
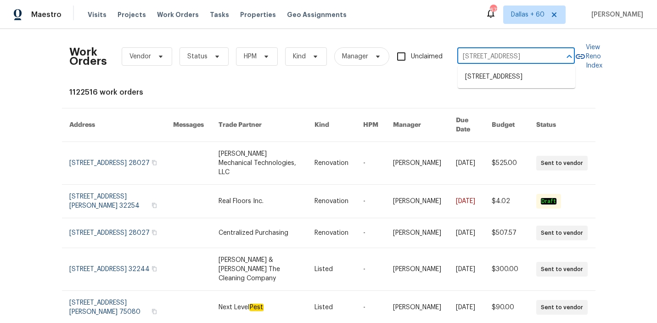
type input "[STREET_ADDRESS]"
click at [487, 85] on li "[STREET_ADDRESS]" at bounding box center [517, 76] width 118 height 15
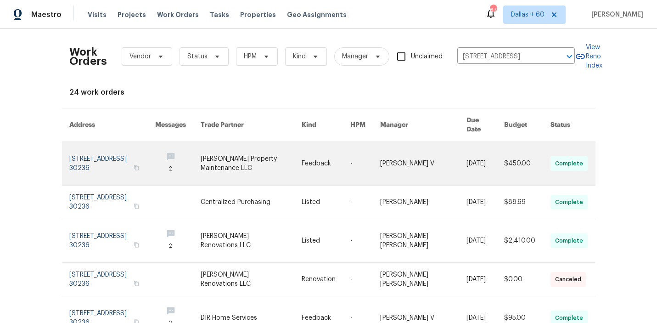
click at [291, 164] on link at bounding box center [251, 163] width 101 height 43
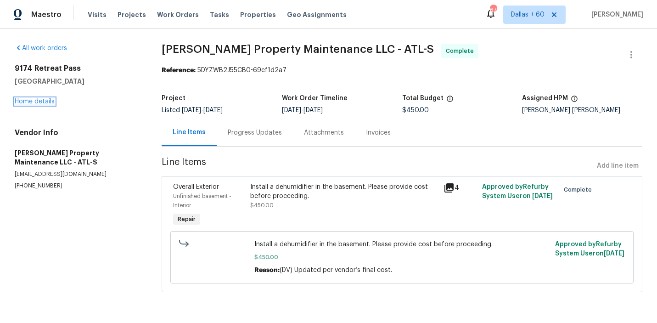
click at [39, 101] on link "Home details" at bounding box center [35, 101] width 40 height 6
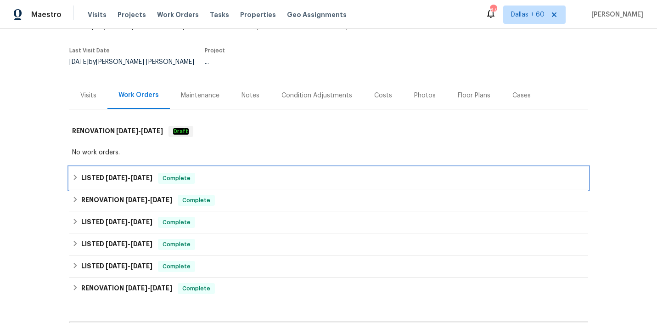
click at [244, 173] on div "LISTED [DATE] - [DATE] Complete" at bounding box center [329, 178] width 514 height 11
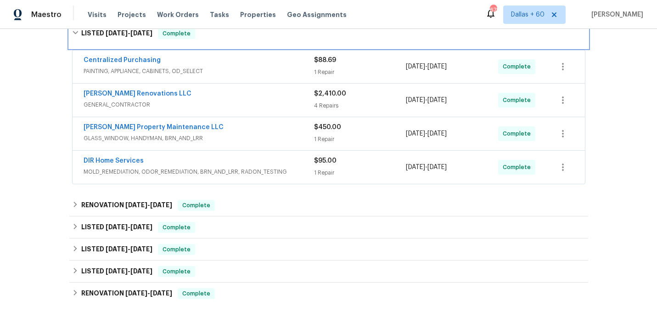
scroll to position [211, 0]
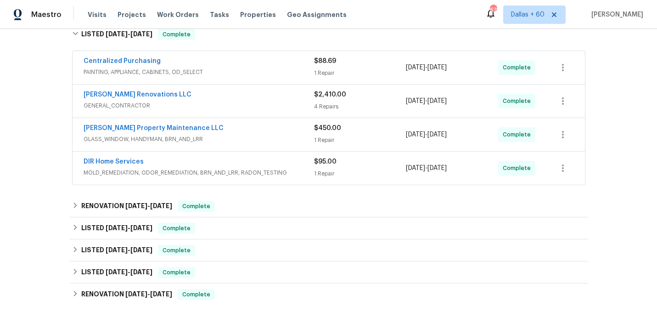
click at [288, 152] on div "DIR Home Services MOLD_REMEDIATION, ODOR_REMEDIATION, BRN_AND_LRR, RADON_TESTIN…" at bounding box center [329, 168] width 513 height 33
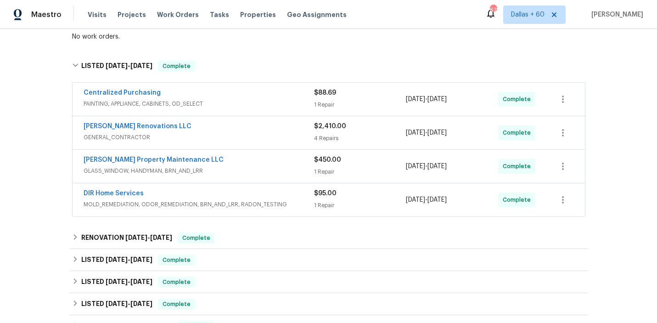
scroll to position [180, 0]
click at [291, 183] on div "DIR Home Services MOLD_REMEDIATION, ODOR_REMEDIATION, BRN_AND_LRR, RADON_TESTIN…" at bounding box center [329, 199] width 513 height 33
click at [291, 188] on div "DIR Home Services" at bounding box center [199, 193] width 231 height 11
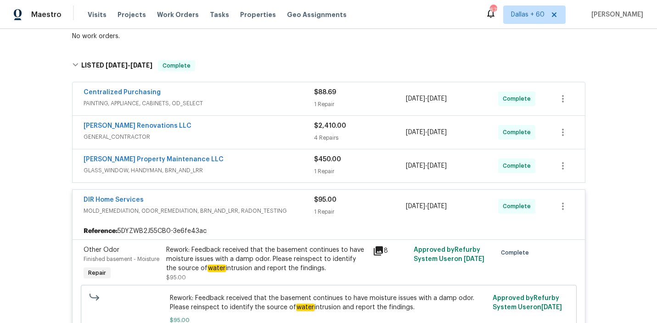
click at [280, 158] on div "[PERSON_NAME] Property Maintenance LLC" at bounding box center [199, 160] width 231 height 11
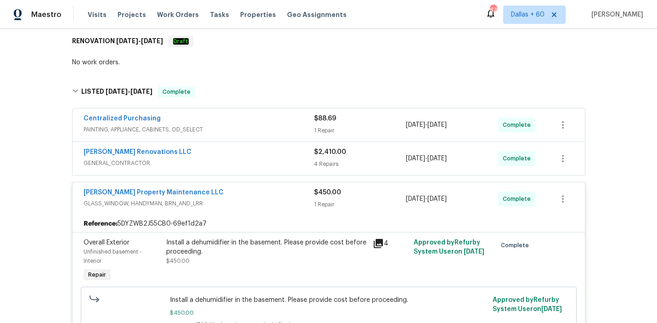
click at [277, 158] on span "GENERAL_CONTRACTOR" at bounding box center [199, 162] width 231 height 9
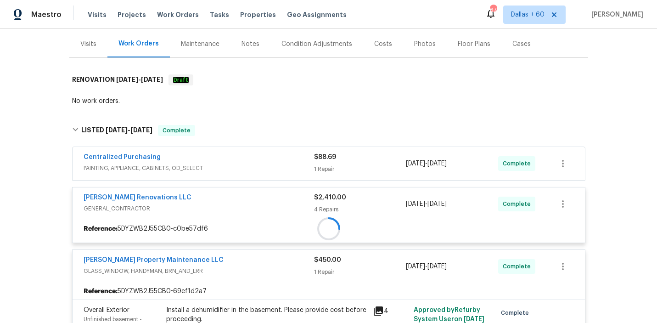
scroll to position [116, 0]
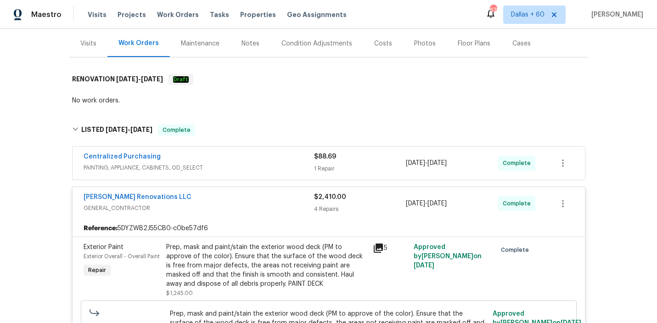
click at [277, 163] on span "PAINTING, APPLIANCE, CABINETS, OD_SELECT" at bounding box center [199, 167] width 231 height 9
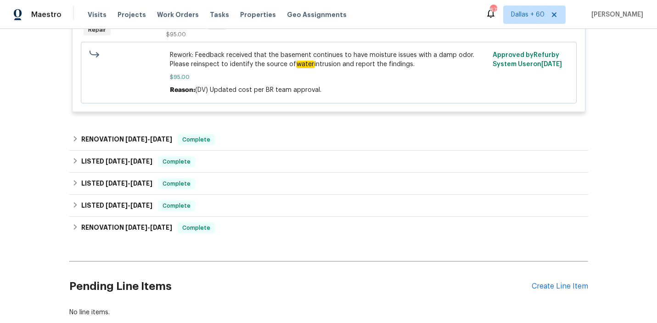
scroll to position [1065, 0]
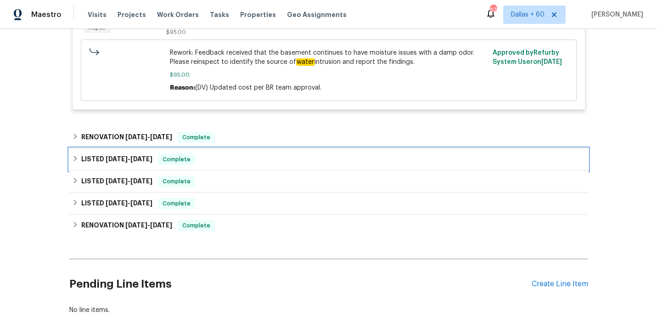
click at [252, 162] on div "LISTED [DATE] - [DATE] Complete" at bounding box center [328, 159] width 519 height 22
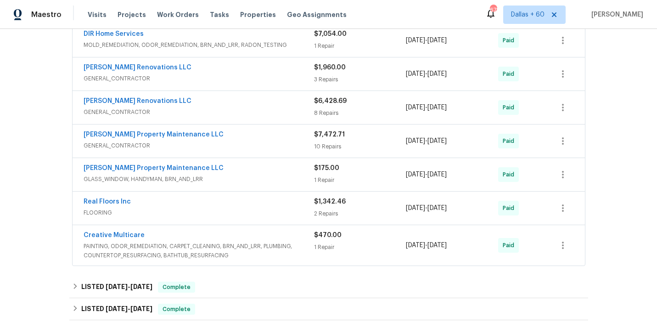
scroll to position [1250, 0]
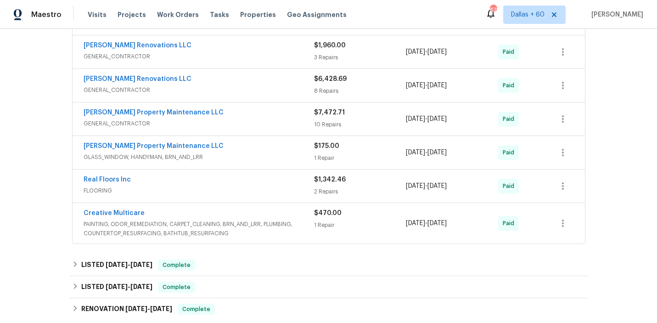
click at [279, 145] on div "[PERSON_NAME] Property Maintenance LLC" at bounding box center [199, 146] width 231 height 11
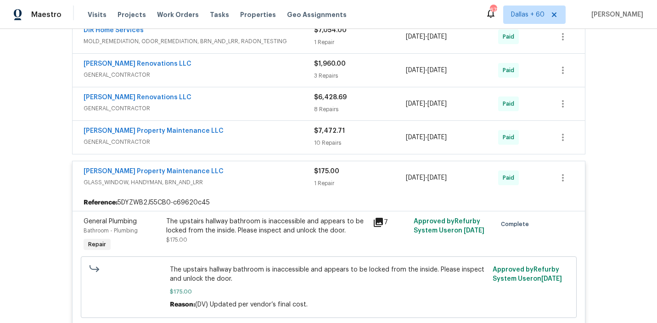
scroll to position [1231, 0]
click at [250, 100] on div "[PERSON_NAME] Renovations LLC" at bounding box center [199, 99] width 231 height 11
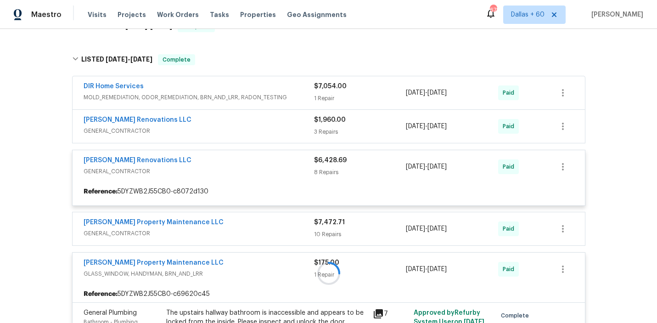
scroll to position [1174, 0]
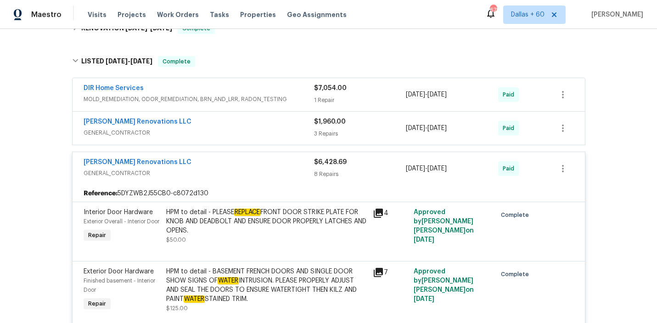
click at [253, 130] on span "GENERAL_CONTRACTOR" at bounding box center [199, 132] width 231 height 9
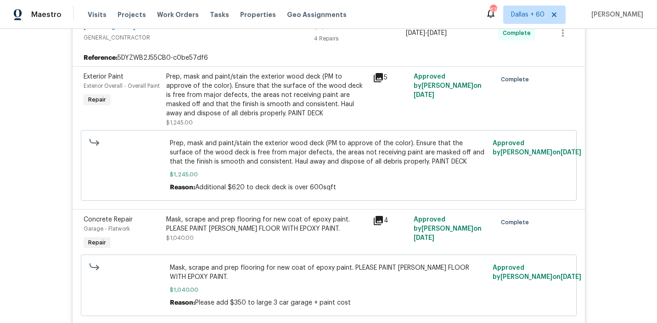
scroll to position [0, 0]
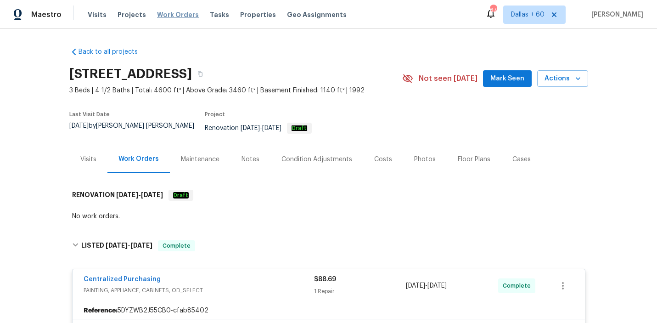
click at [172, 13] on span "Work Orders" at bounding box center [178, 14] width 42 height 9
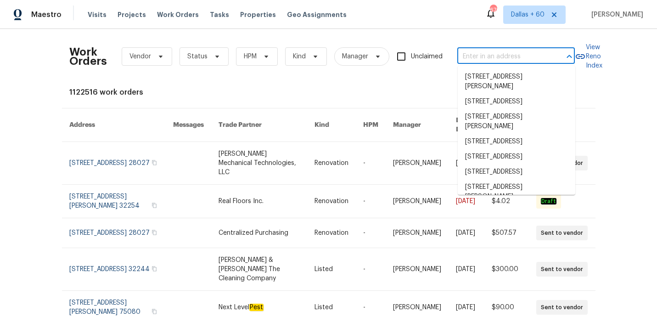
click at [492, 61] on input "text" at bounding box center [503, 57] width 92 height 14
paste input "[STREET_ADDRESS][PERSON_NAME]"
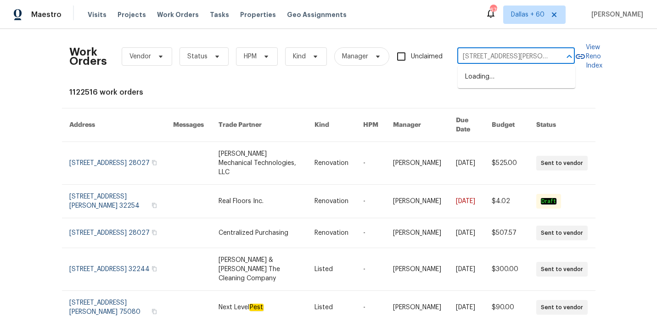
scroll to position [0, 29]
type input "[STREET_ADDRESS][PERSON_NAME]"
click at [498, 76] on li "[STREET_ADDRESS][PERSON_NAME]" at bounding box center [517, 81] width 118 height 25
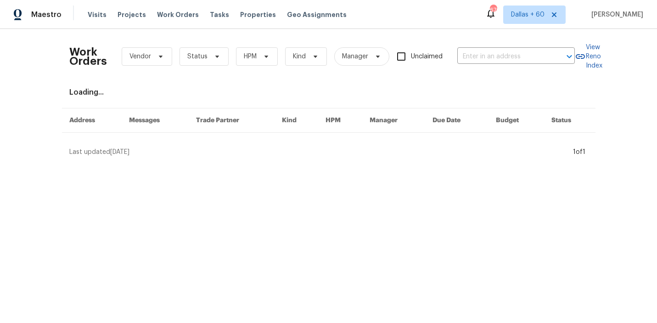
type input "[STREET_ADDRESS][PERSON_NAME]"
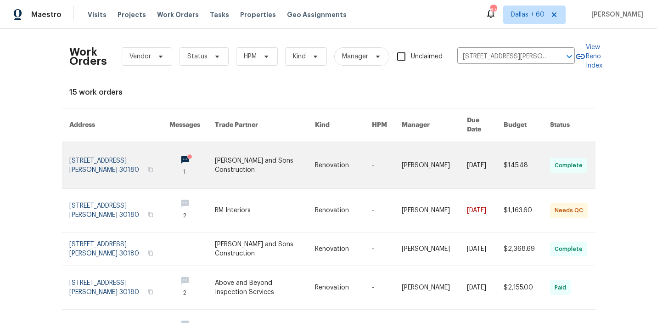
click at [241, 148] on link at bounding box center [265, 165] width 100 height 46
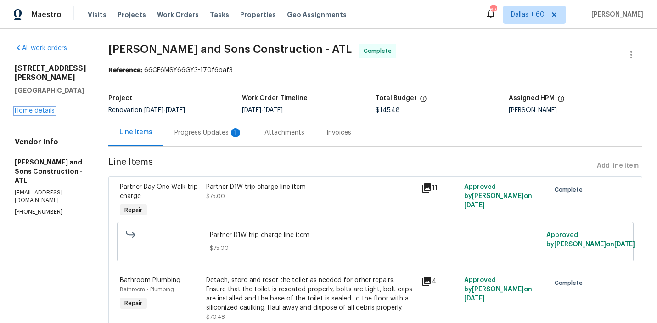
click at [43, 107] on link "Home details" at bounding box center [35, 110] width 40 height 6
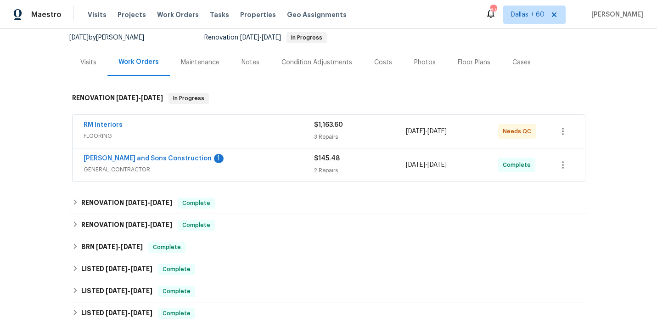
click at [259, 122] on div "RM Interiors" at bounding box center [199, 125] width 231 height 11
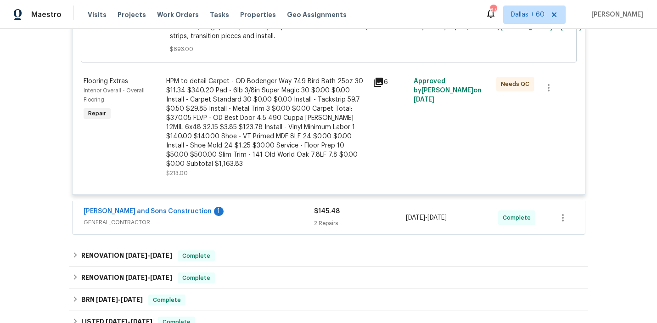
scroll to position [423, 0]
click at [261, 207] on div "[PERSON_NAME] and Sons Construction 1" at bounding box center [199, 212] width 231 height 11
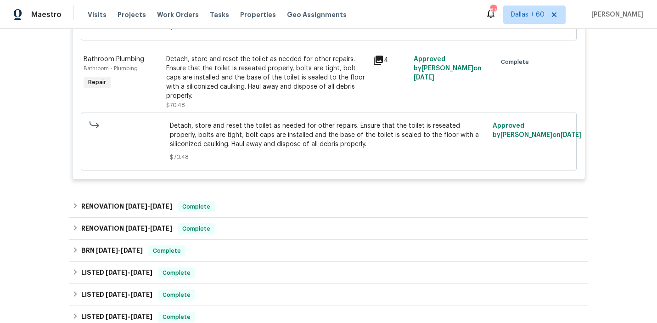
scroll to position [719, 0]
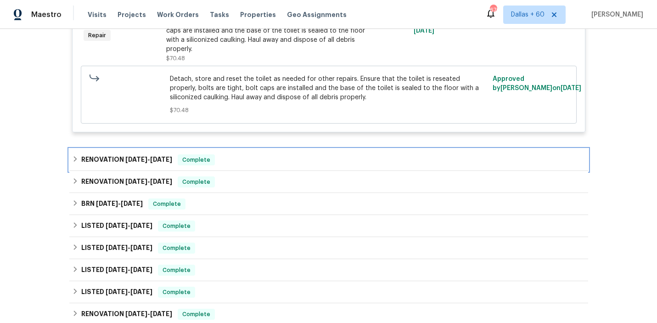
click at [272, 154] on div "RENOVATION [DATE] - [DATE] Complete" at bounding box center [329, 159] width 514 height 11
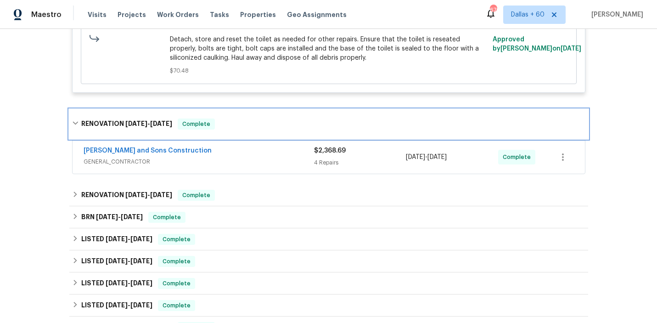
scroll to position [812, 0]
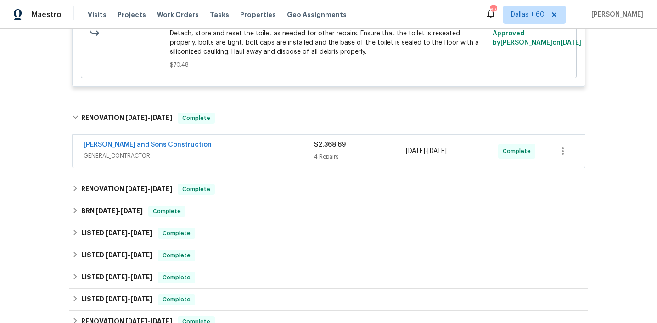
click at [272, 139] on div "[PERSON_NAME] and Sons Construction GENERAL_CONTRACTOR $2,368.69 4 Repairs [DAT…" at bounding box center [329, 151] width 513 height 33
click at [265, 151] on span "GENERAL_CONTRACTOR" at bounding box center [199, 155] width 231 height 9
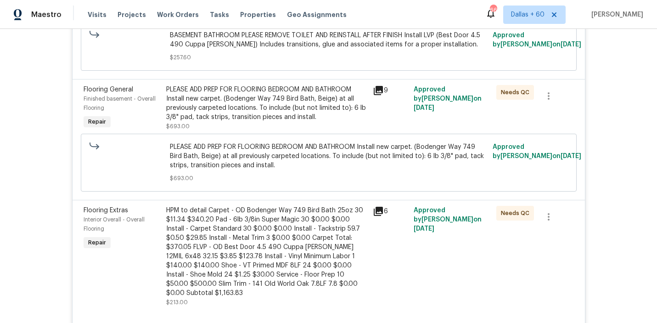
scroll to position [184, 0]
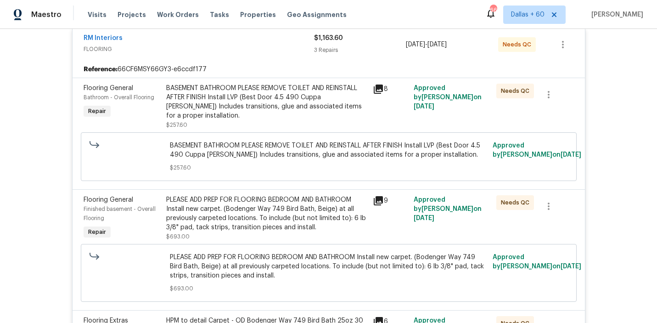
click at [237, 92] on div "BASEMENT BATHROOM PLEASE REMOVE TOILET AND REINSTALL AFTER FINISH Install LVP (…" at bounding box center [266, 102] width 201 height 37
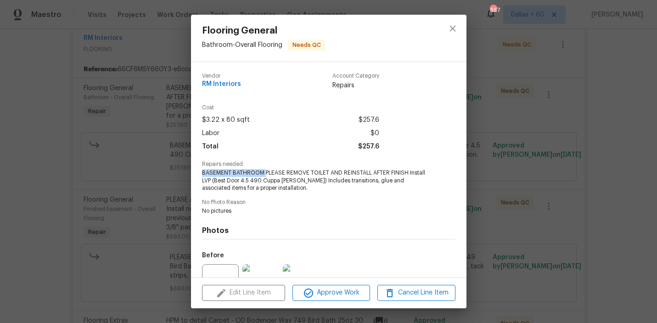
drag, startPoint x: 200, startPoint y: 173, endPoint x: 264, endPoint y: 172, distance: 64.3
click at [264, 172] on div "Vendor RM Interiors Account Category Repairs Cost $3.22 x 80 sqft $257.6 Labor …" at bounding box center [329, 169] width 276 height 215
click at [280, 150] on div "Total $257.6" at bounding box center [290, 146] width 177 height 13
drag, startPoint x: 201, startPoint y: 173, endPoint x: 263, endPoint y: 176, distance: 62.1
click at [263, 176] on div "Vendor RM Interiors Account Category Repairs Cost $3.22 x 80 sqft $257.6 Labor …" at bounding box center [329, 169] width 276 height 215
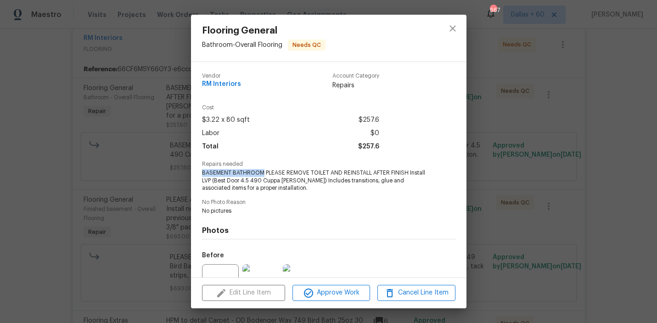
copy span "BASEMENT BATHROOM"
click at [56, 158] on div "Flooring General Bathroom - Overall Flooring Needs QC Vendor RM Interiors Accou…" at bounding box center [328, 161] width 657 height 323
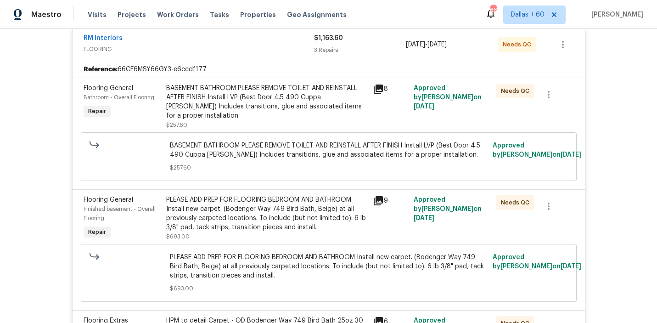
scroll to position [257, 0]
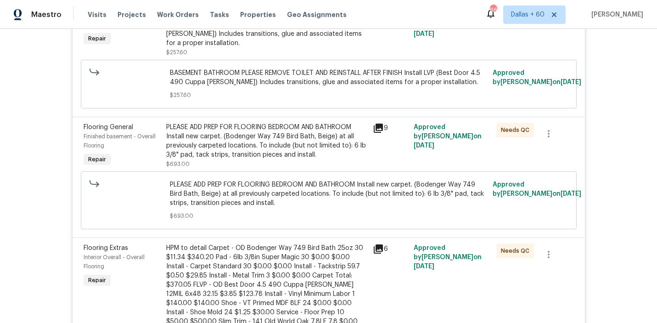
click at [240, 123] on div "PLEASE ADD PREP FOR FLOORING BEDROOM AND BATHROOM Install new carpet. (Bodenger…" at bounding box center [266, 141] width 201 height 37
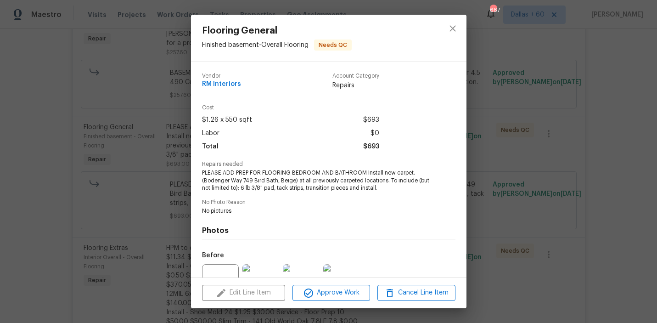
click at [47, 147] on div "Flooring General Finished basement - Overall Flooring Needs QC Vendor RM Interi…" at bounding box center [328, 161] width 657 height 323
